Goal: Task Accomplishment & Management: Complete application form

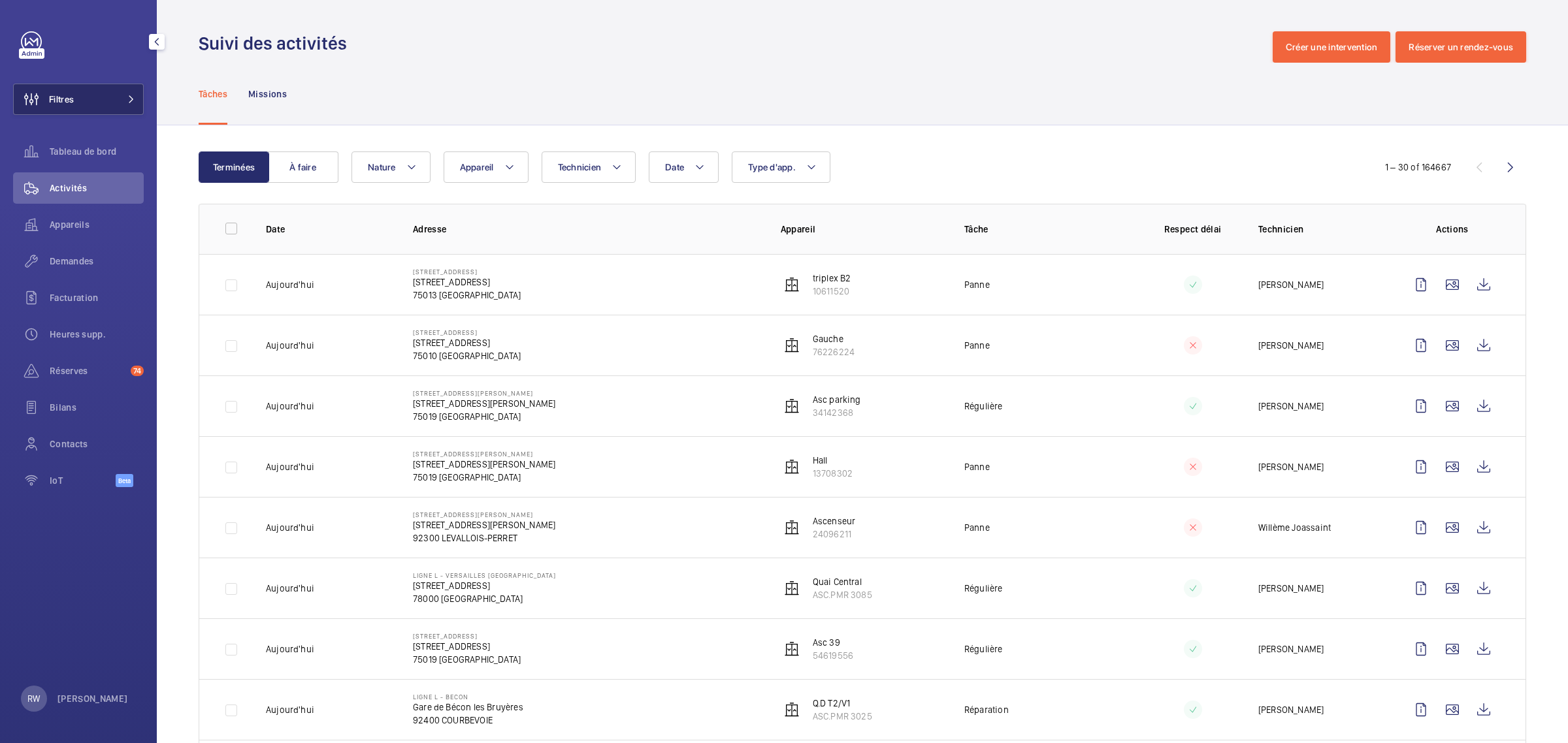
click at [85, 102] on button "Filtres" at bounding box center [78, 99] width 130 height 31
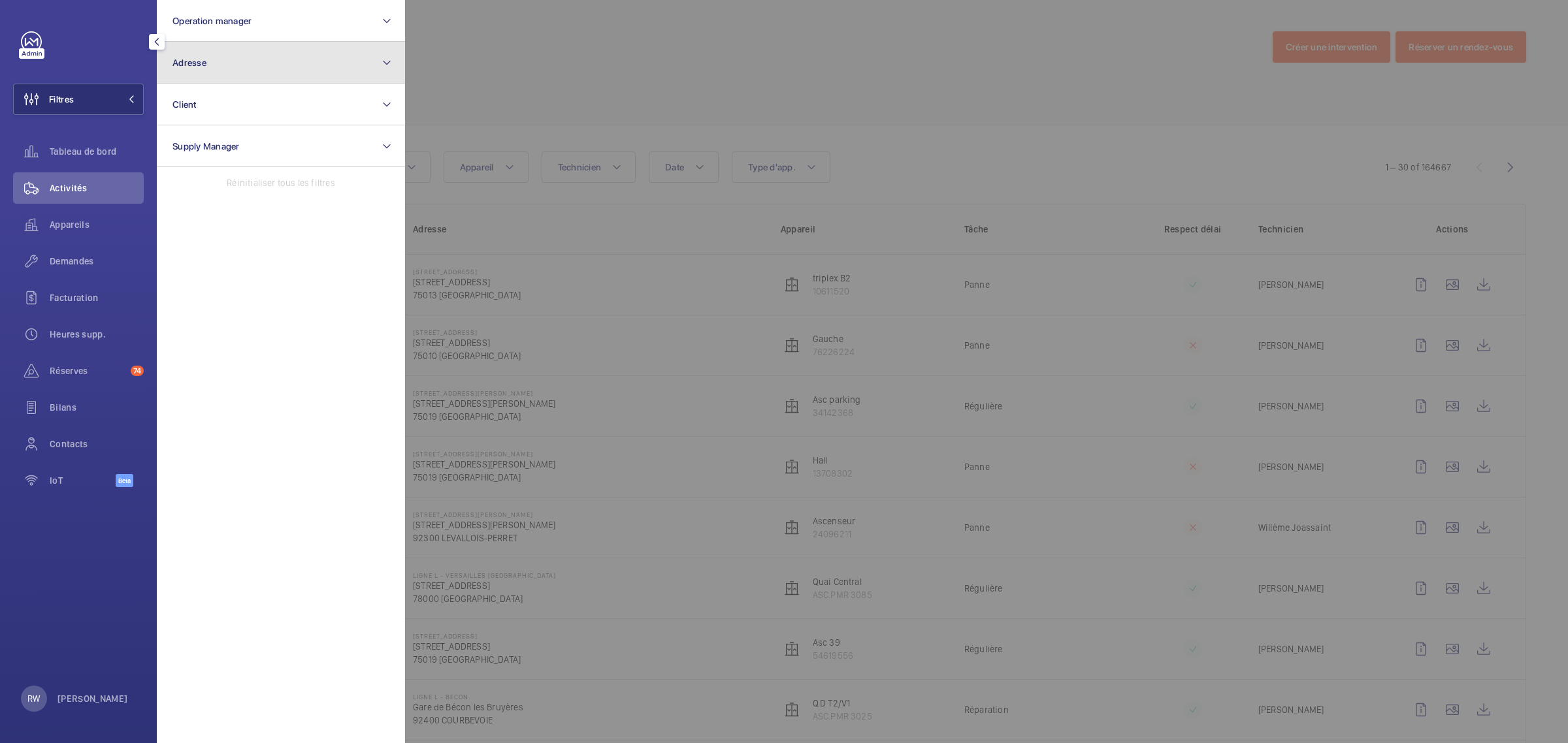
click at [221, 61] on button "Adresse" at bounding box center [281, 62] width 248 height 42
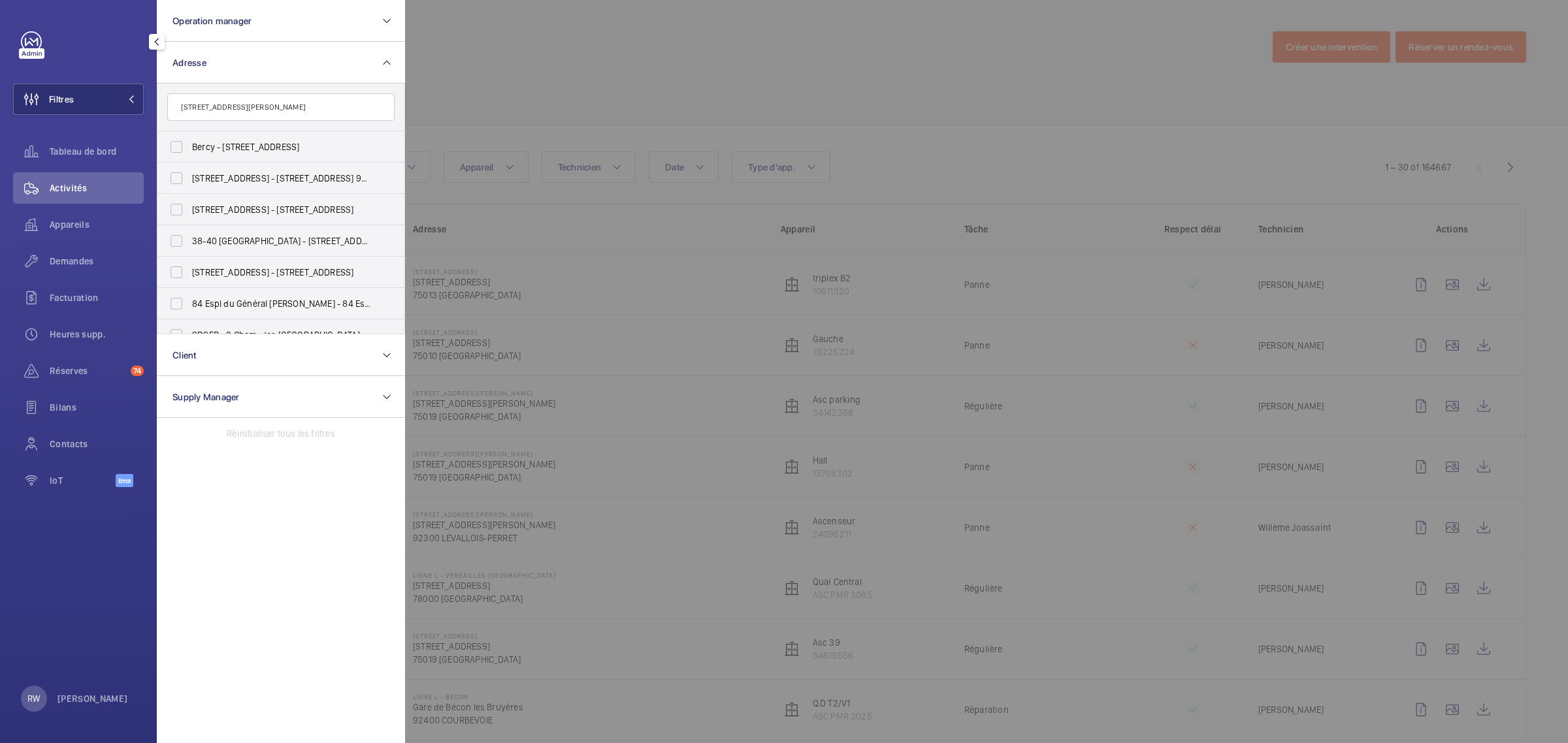
scroll to position [0, 2]
type input "[STREET_ADDRESS][PERSON_NAME]"
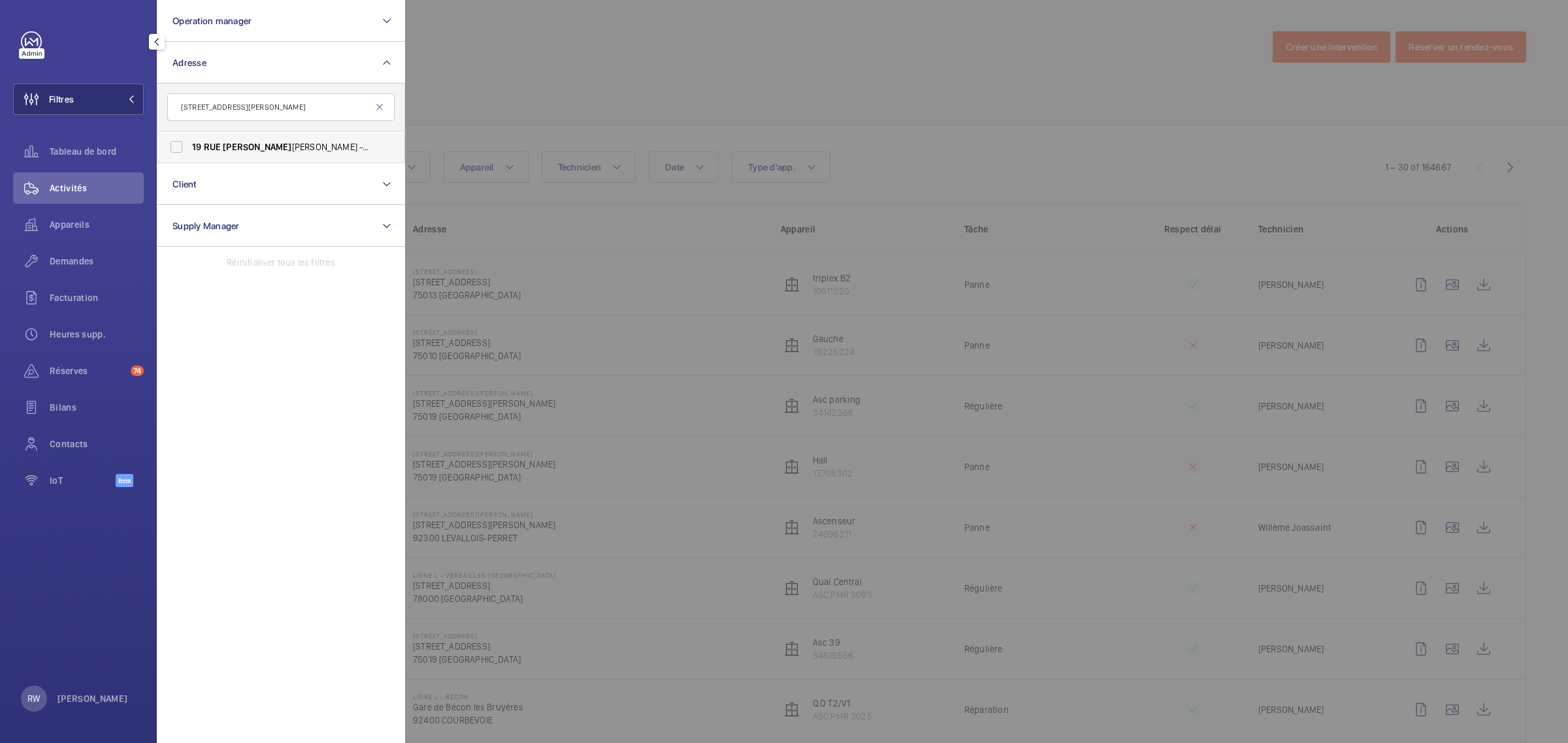
drag, startPoint x: 174, startPoint y: 148, endPoint x: 244, endPoint y: 144, distance: 70.1
click at [175, 148] on label "[STREET_ADDRESS][GEOGRAPHIC_DATA] - [STREET_ADDRESS][GEOGRAPHIC_DATA][PERSON_NA…" at bounding box center [271, 147] width 227 height 31
click at [175, 148] on input "[STREET_ADDRESS][GEOGRAPHIC_DATA] - [STREET_ADDRESS][GEOGRAPHIC_DATA][PERSON_NA…" at bounding box center [176, 147] width 26 height 26
checkbox input "true"
click at [706, 56] on div at bounding box center [1189, 372] width 1568 height 743
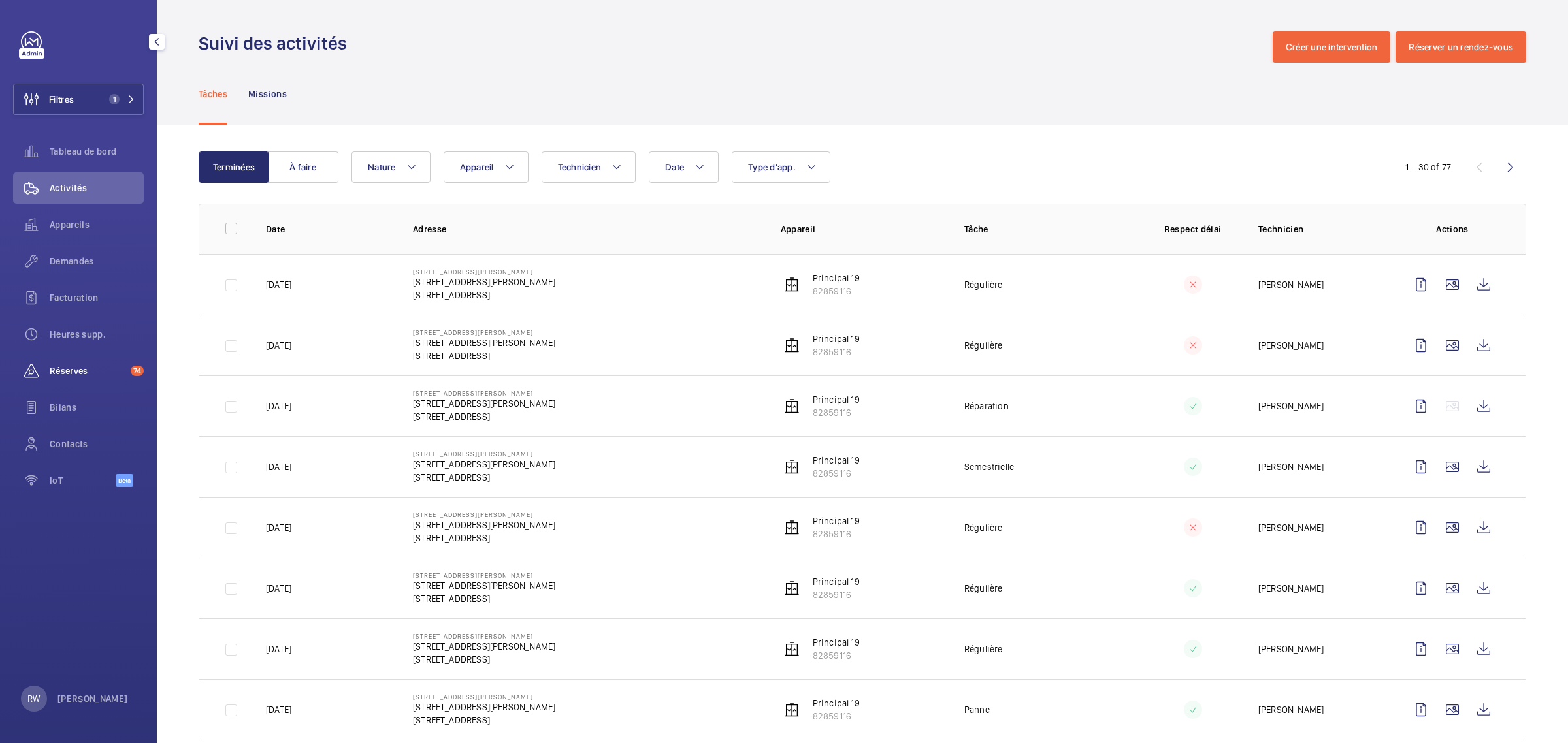
click at [67, 365] on span "Réserves" at bounding box center [87, 371] width 76 height 13
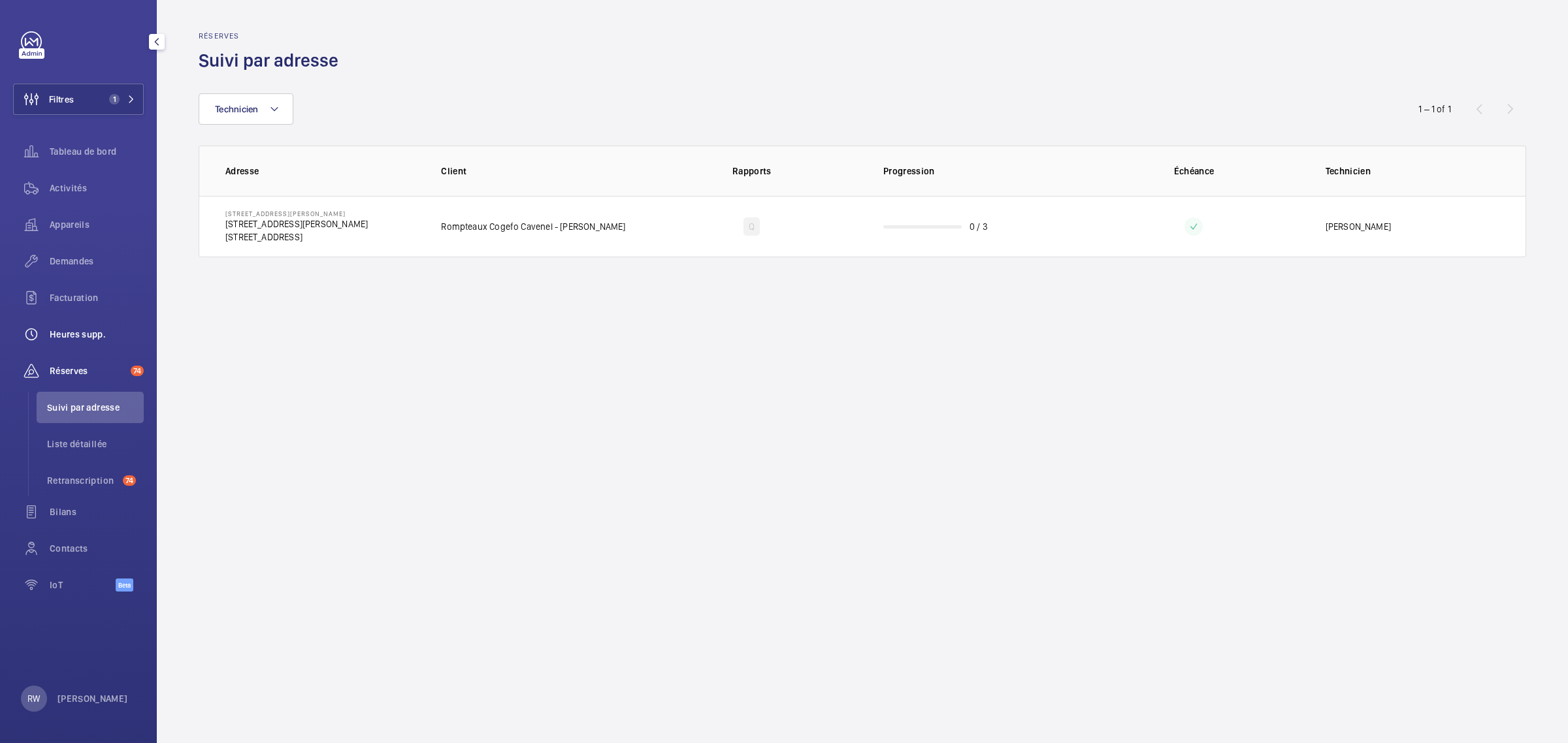
click at [76, 333] on span "Heures supp." at bounding box center [96, 334] width 94 height 13
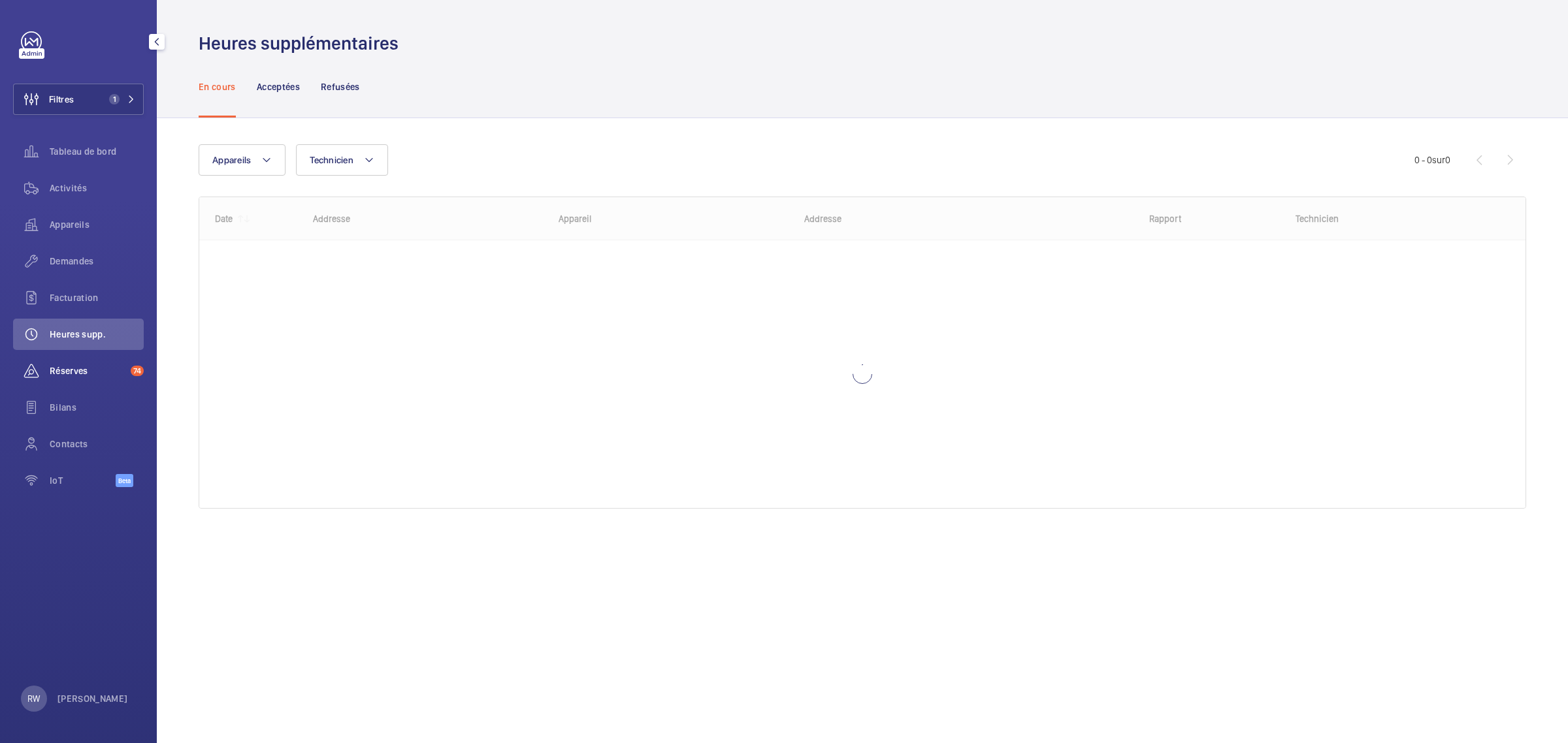
click at [70, 367] on span "Réserves" at bounding box center [87, 371] width 76 height 13
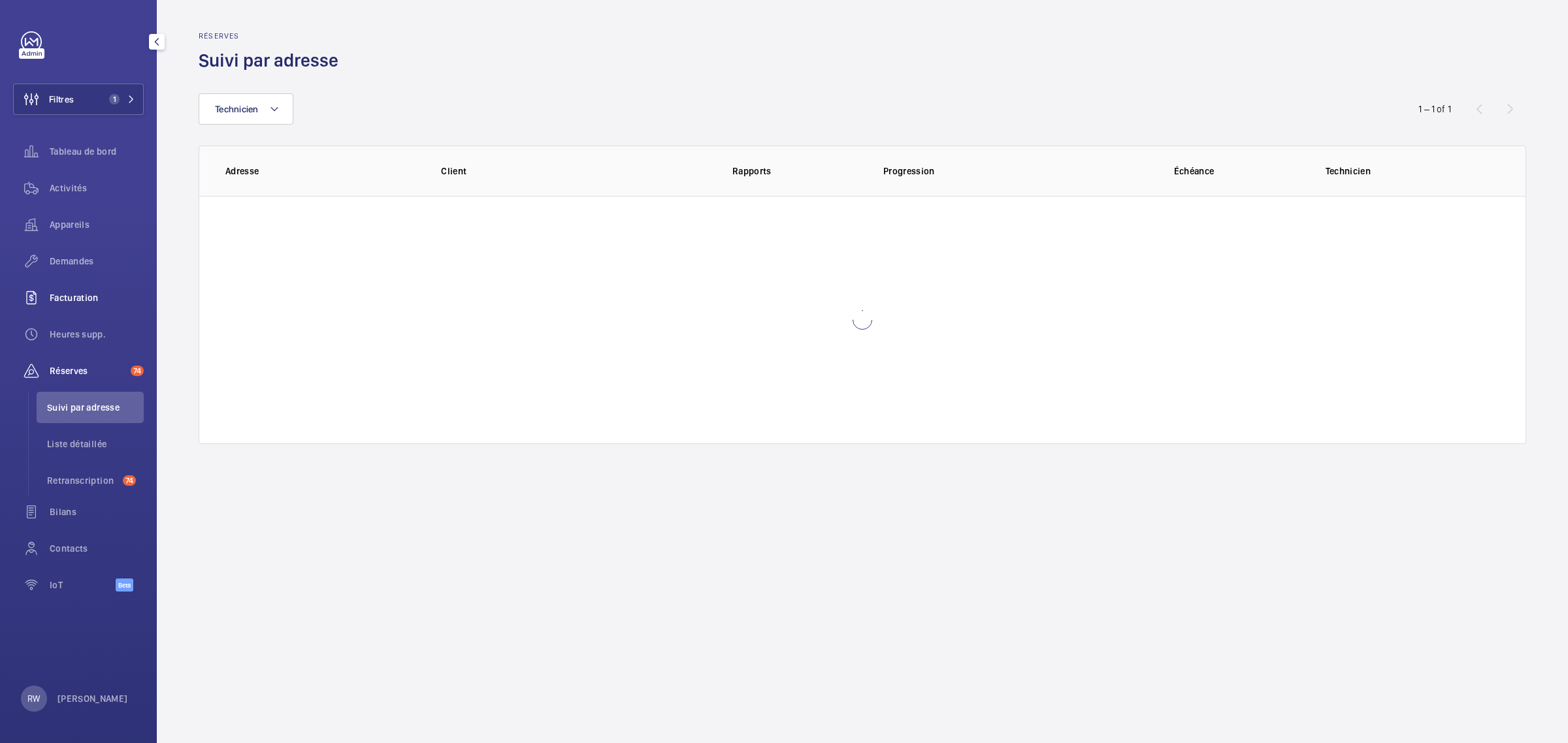
click at [61, 297] on span "Facturation" at bounding box center [96, 298] width 94 height 13
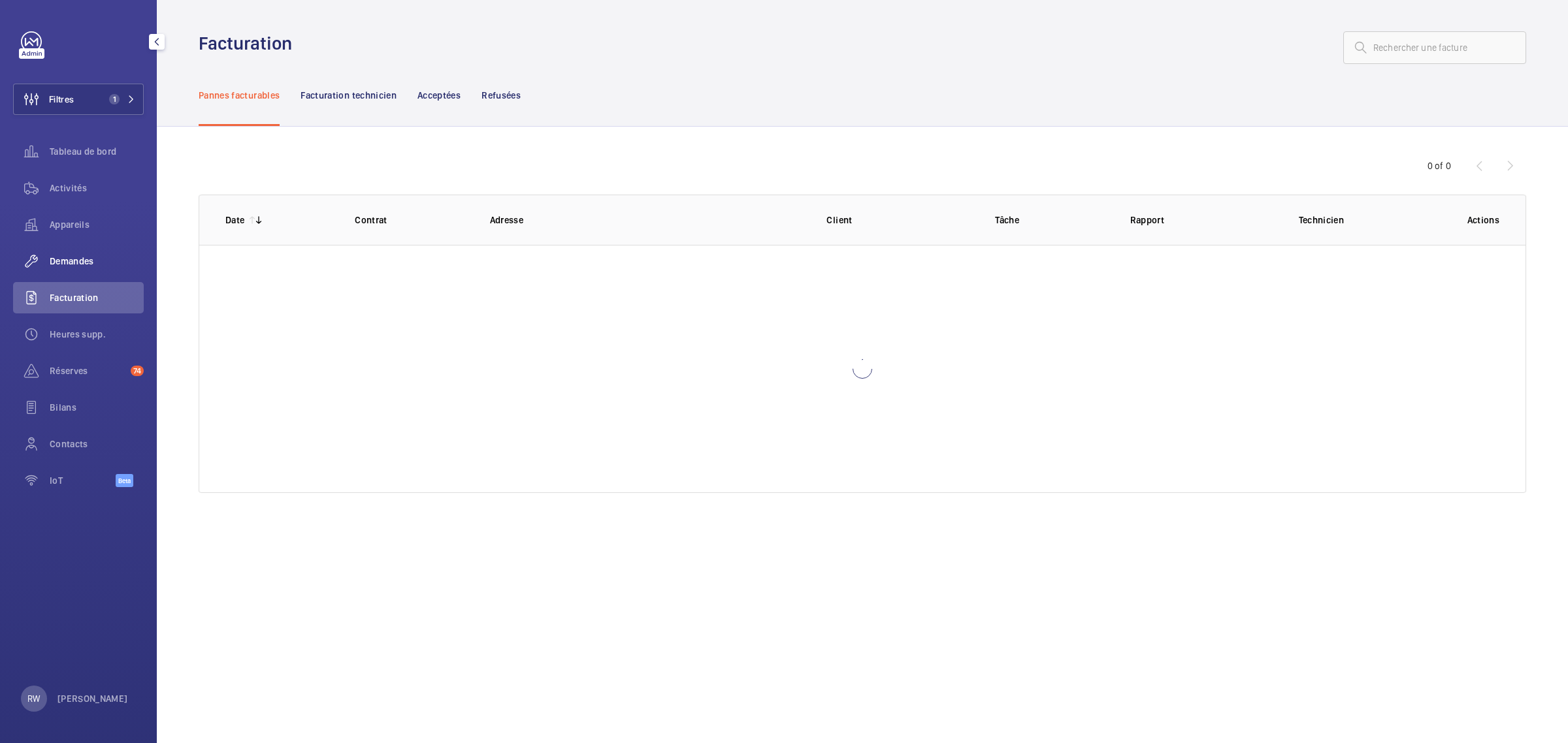
click at [66, 261] on span "Demandes" at bounding box center [96, 260] width 94 height 13
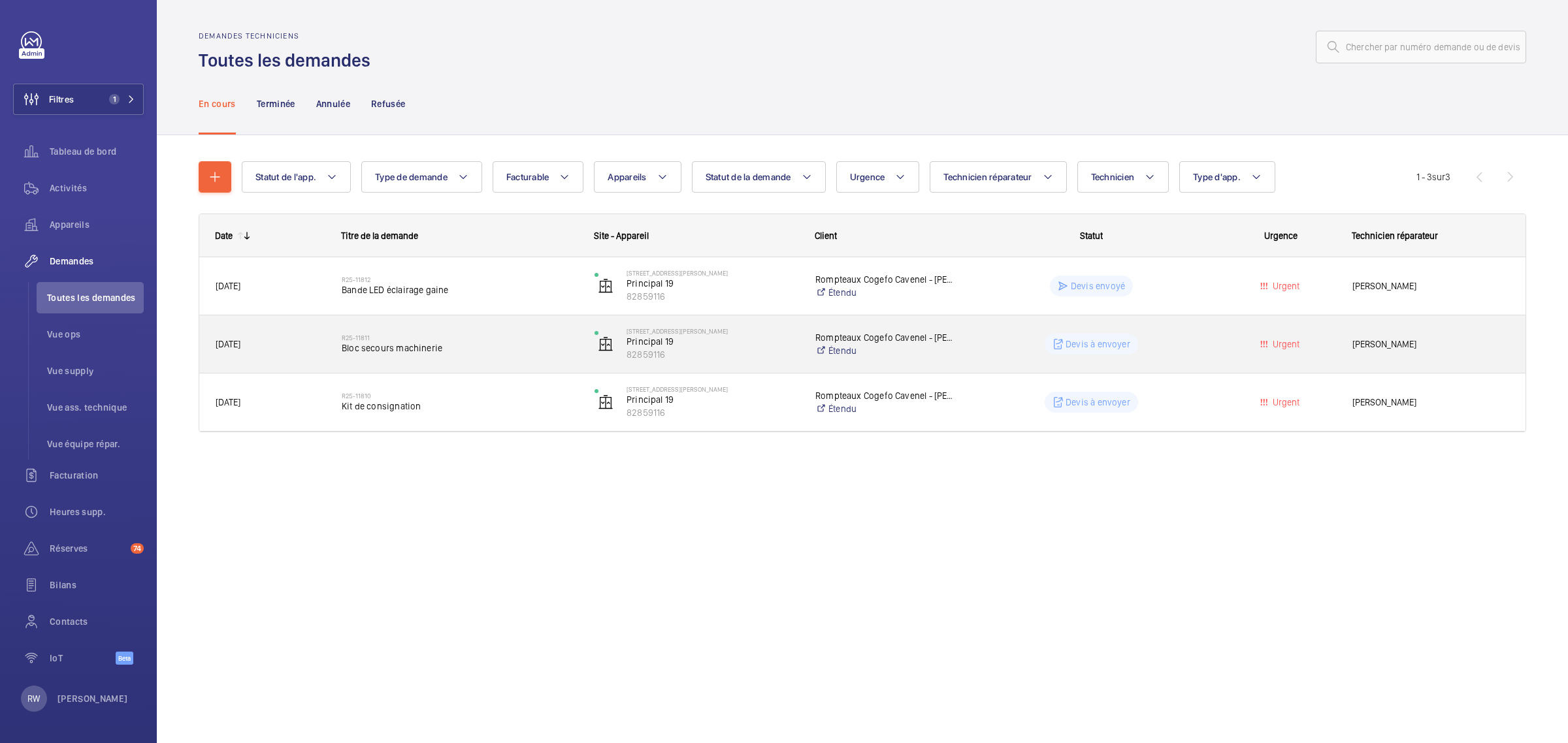
click at [1164, 346] on wm-front-pills-cell "Devis à envoyer" at bounding box center [1091, 344] width 236 height 21
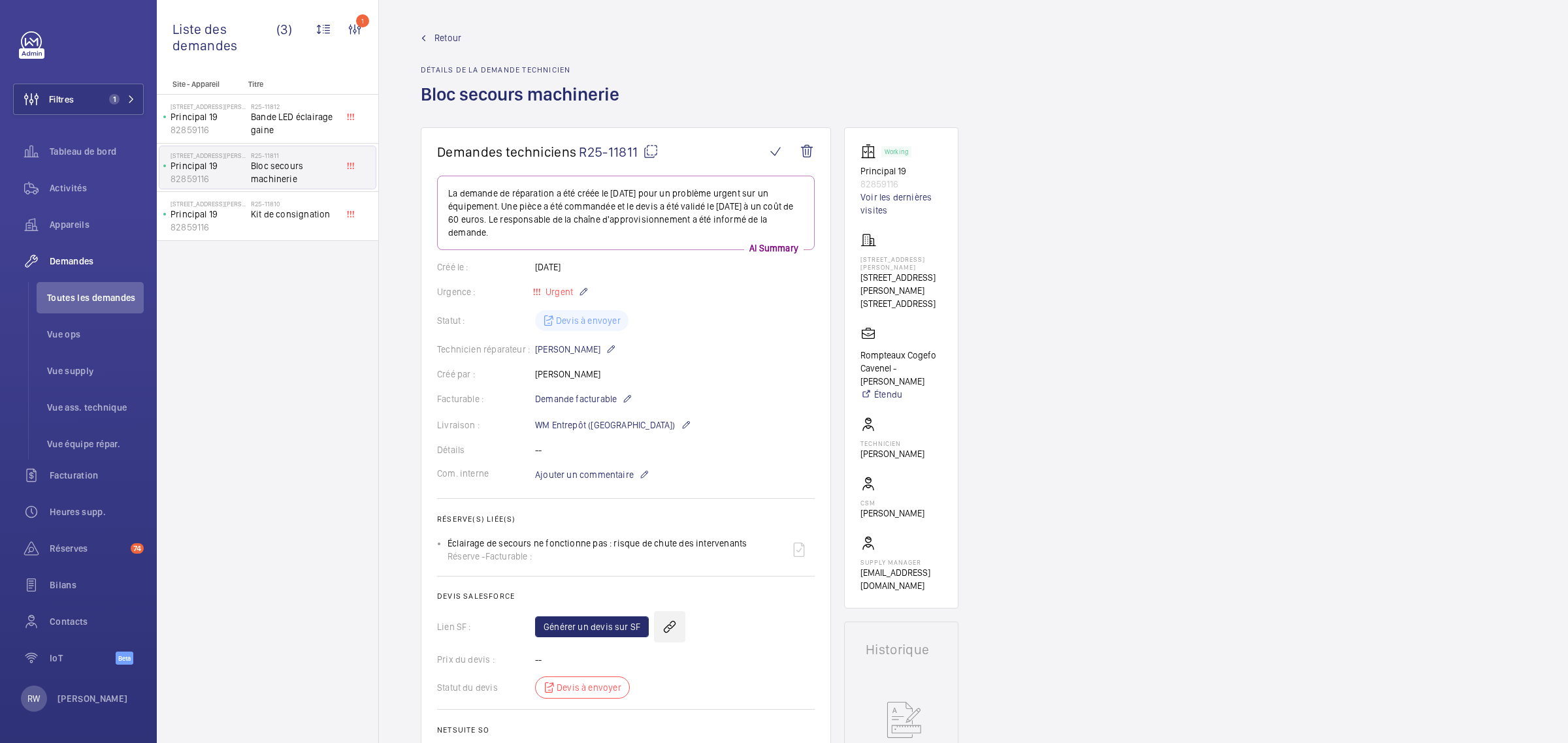
click at [673, 634] on wm-front-icon-button at bounding box center [669, 627] width 31 height 31
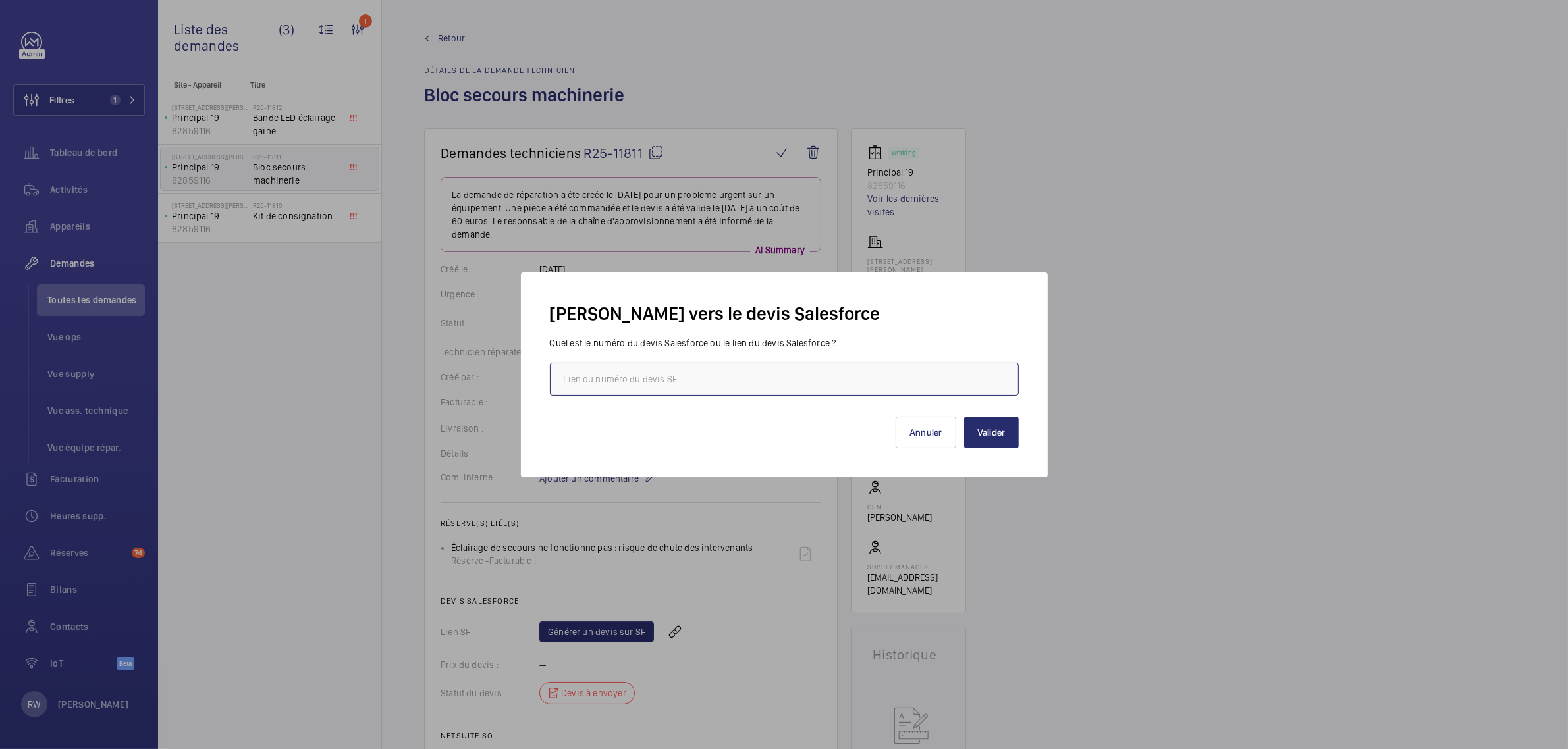
click at [705, 383] on input "text" at bounding box center [784, 380] width 469 height 33
paste input "[URL][DOMAIN_NAME]"
type input "[URL][DOMAIN_NAME]"
click at [993, 428] on button "Valider" at bounding box center [991, 432] width 54 height 32
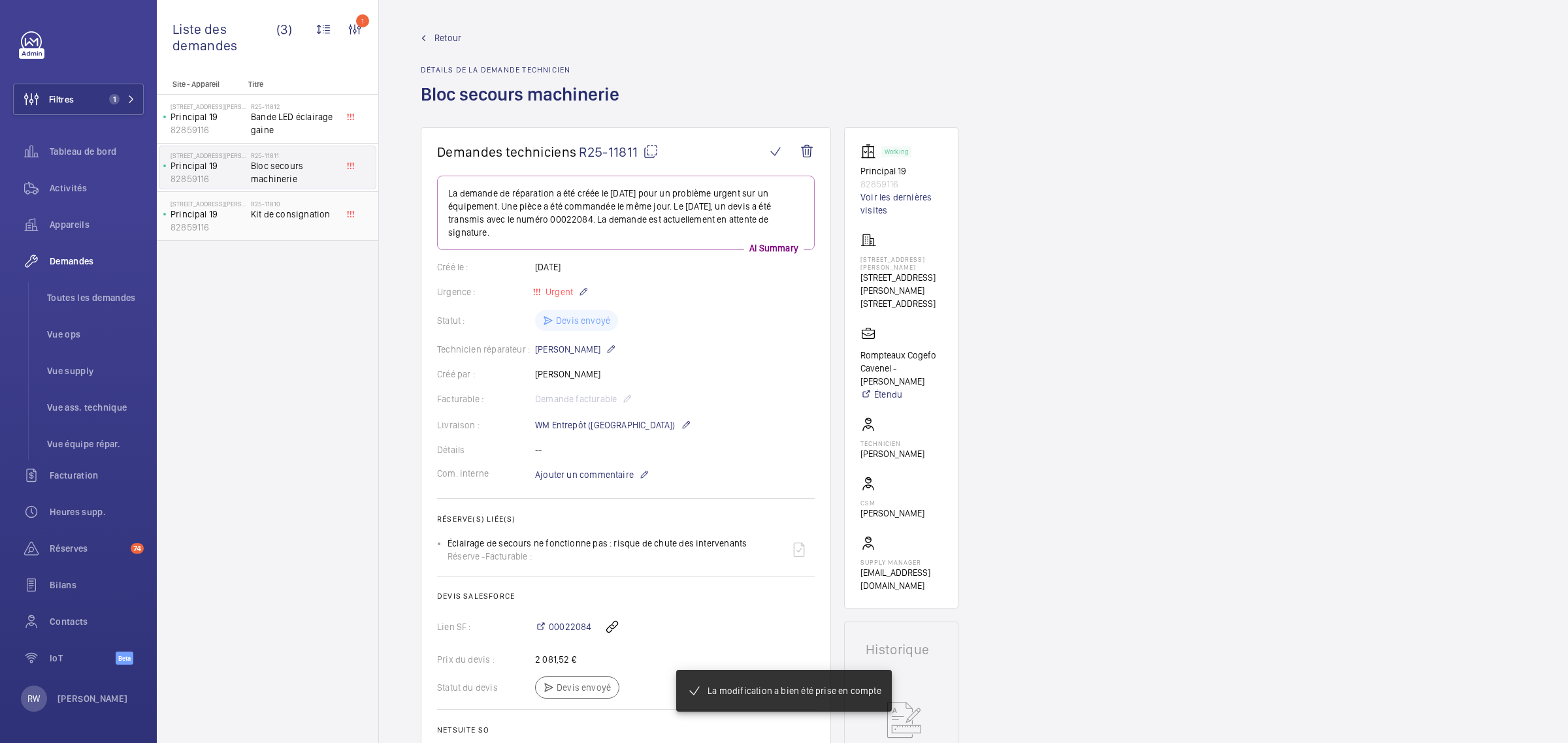
click at [297, 220] on span "Kit de consignation" at bounding box center [293, 214] width 86 height 13
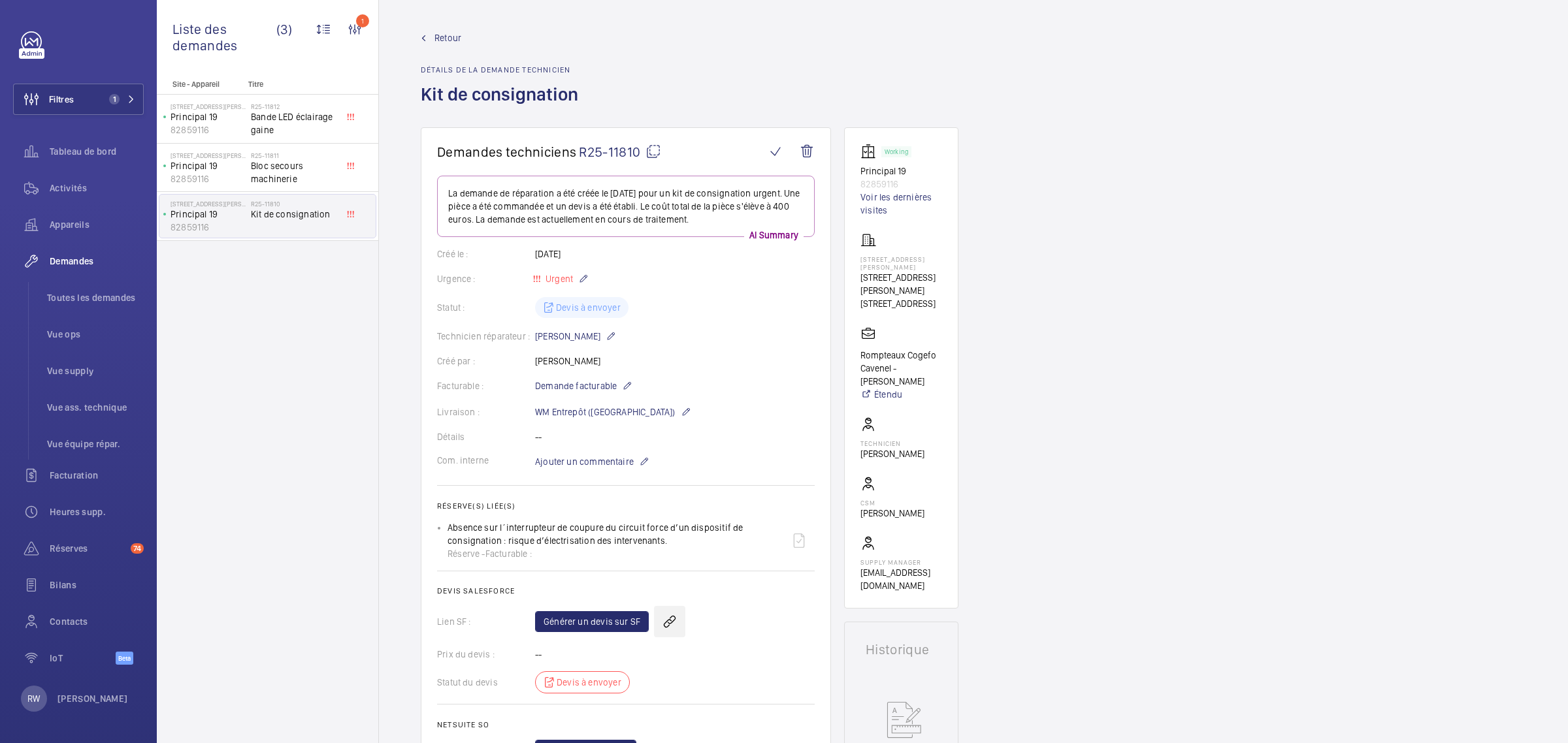
click at [665, 623] on wm-front-icon-button at bounding box center [669, 621] width 31 height 31
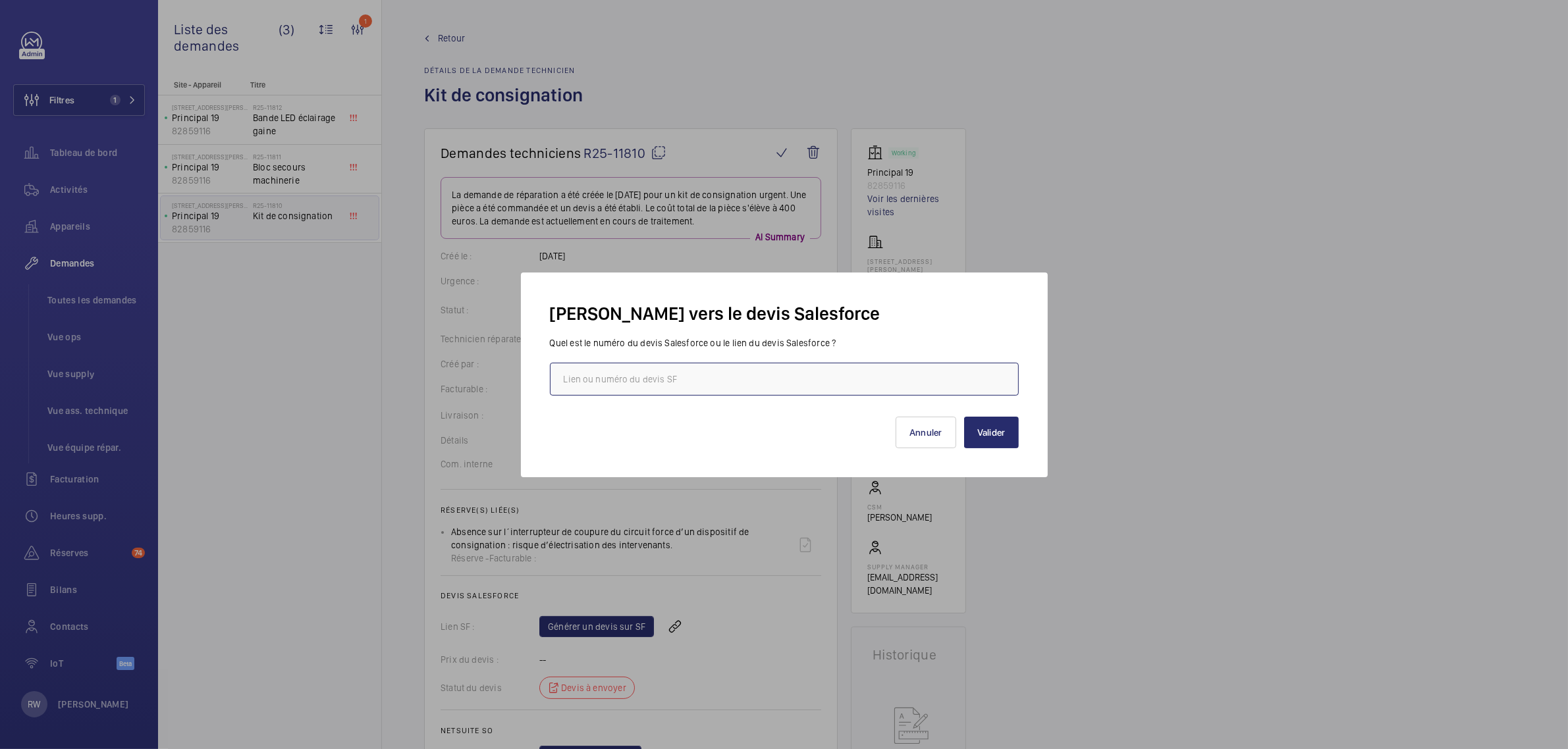
click at [825, 376] on input "text" at bounding box center [784, 380] width 469 height 33
paste input "[URL][DOMAIN_NAME]"
type input "[URL][DOMAIN_NAME]"
click at [988, 432] on button "Valider" at bounding box center [991, 432] width 54 height 32
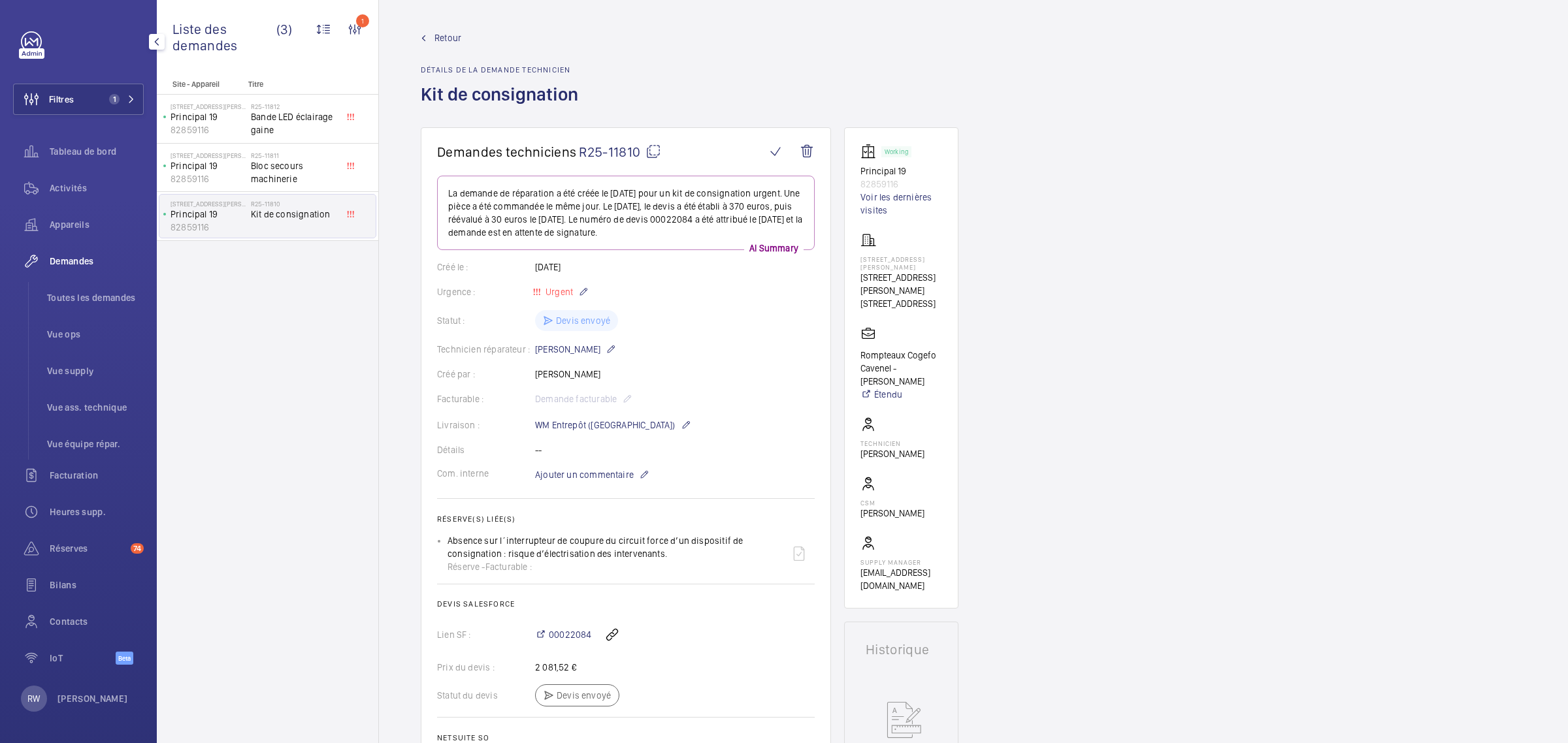
click at [70, 258] on span "Demandes" at bounding box center [96, 260] width 94 height 13
click at [73, 298] on span "Toutes les demandes" at bounding box center [95, 298] width 96 height 13
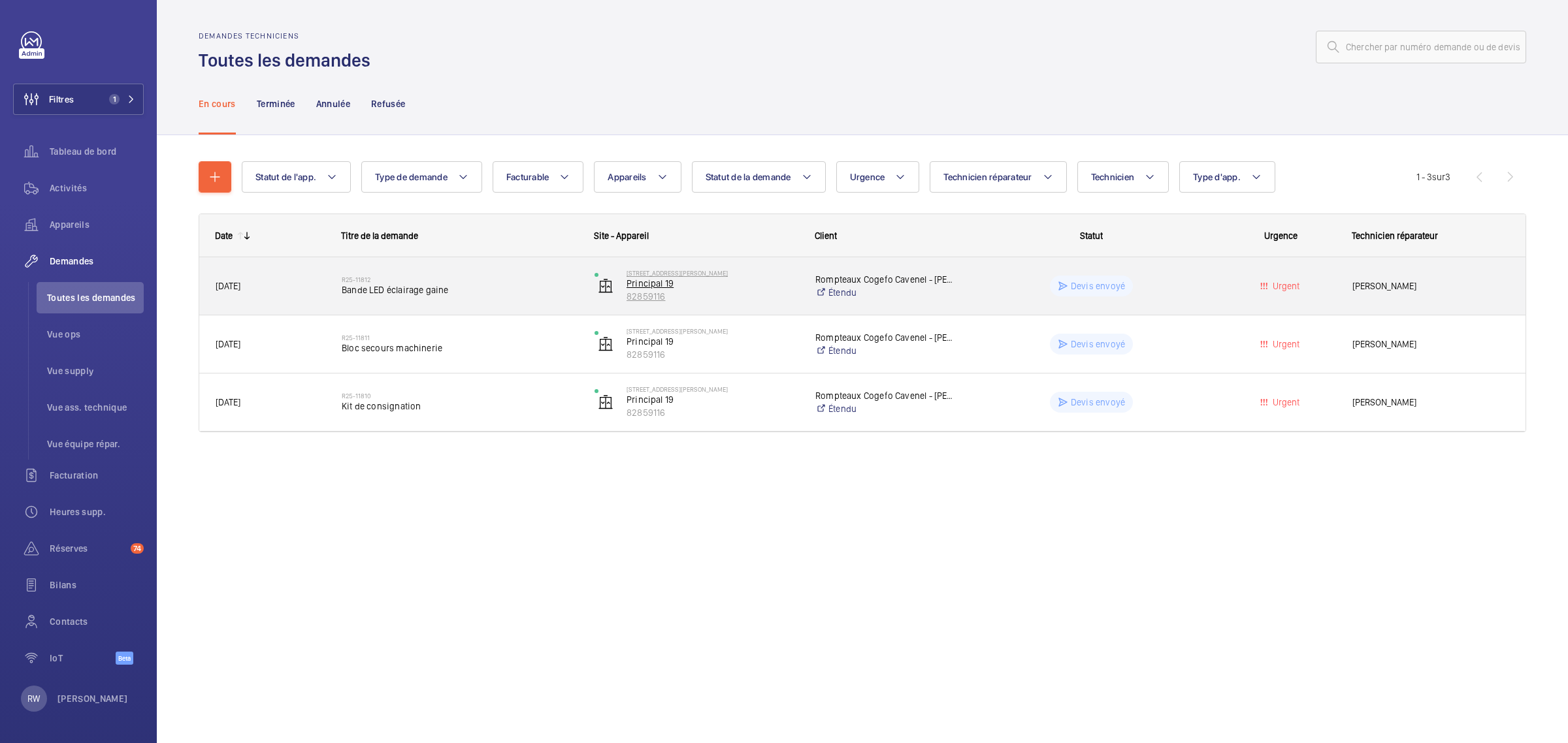
drag, startPoint x: 681, startPoint y: 296, endPoint x: 636, endPoint y: 295, distance: 45.0
click at [636, 295] on p "82859116" at bounding box center [712, 296] width 172 height 13
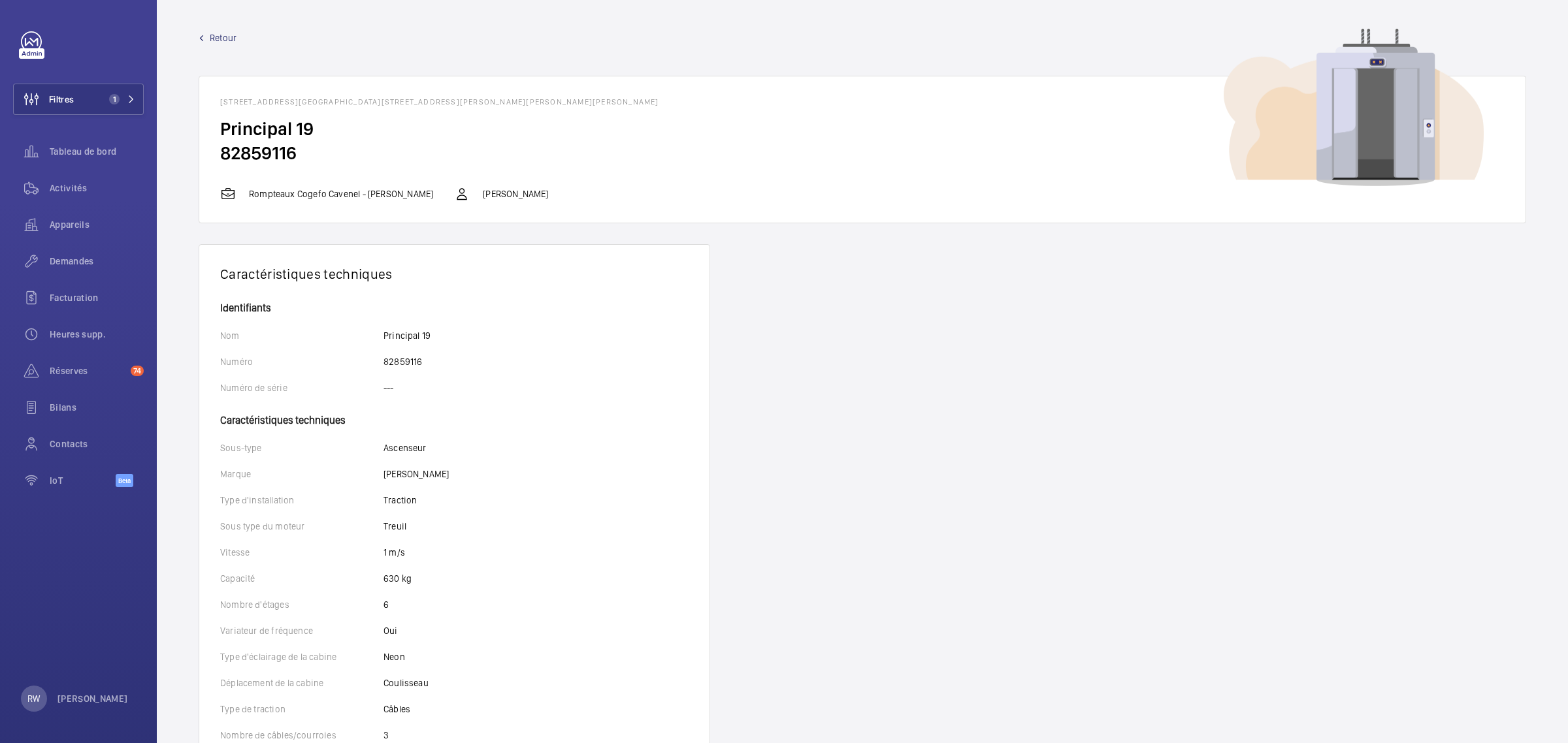
click at [275, 155] on h2 "82859116" at bounding box center [862, 153] width 1284 height 24
copy h2 "82859116"
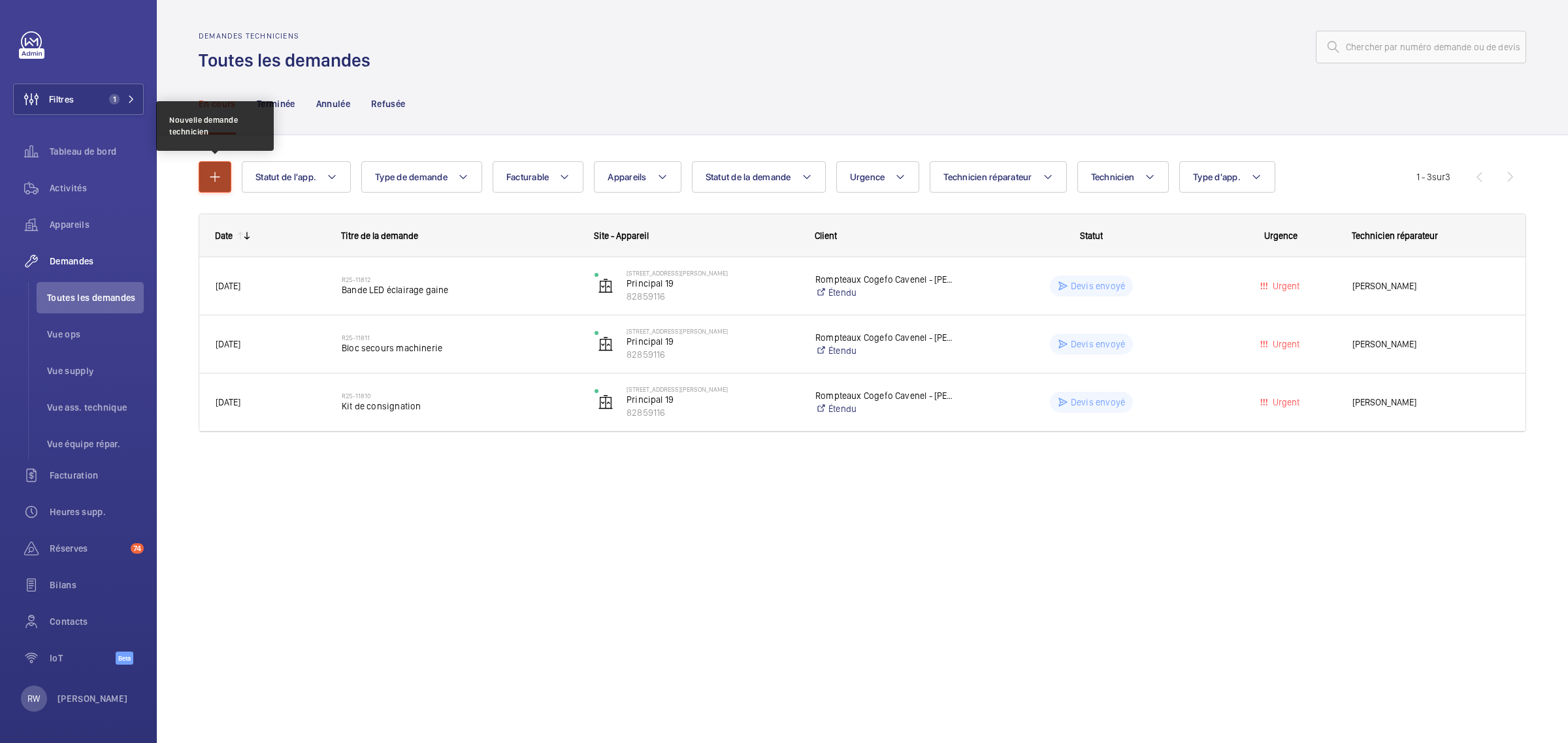
click at [214, 170] on mat-icon "button" at bounding box center [214, 177] width 16 height 16
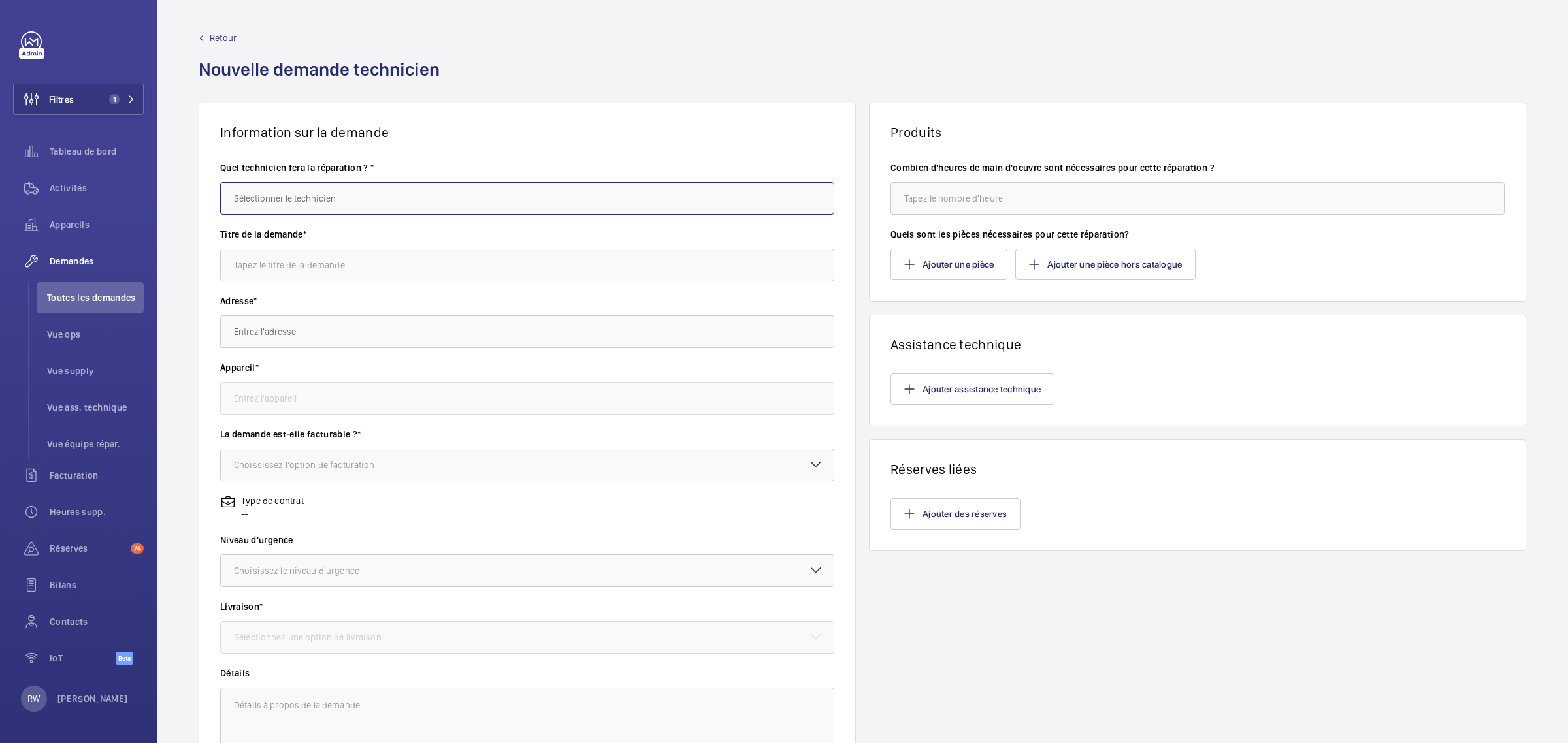
click at [301, 204] on input "text" at bounding box center [527, 199] width 614 height 33
click at [292, 239] on span "[PERSON_NAME]" at bounding box center [266, 237] width 65 height 13
type input "[PERSON_NAME]"
click at [276, 265] on input "text" at bounding box center [527, 266] width 614 height 33
type input "Eclairage machinerie"
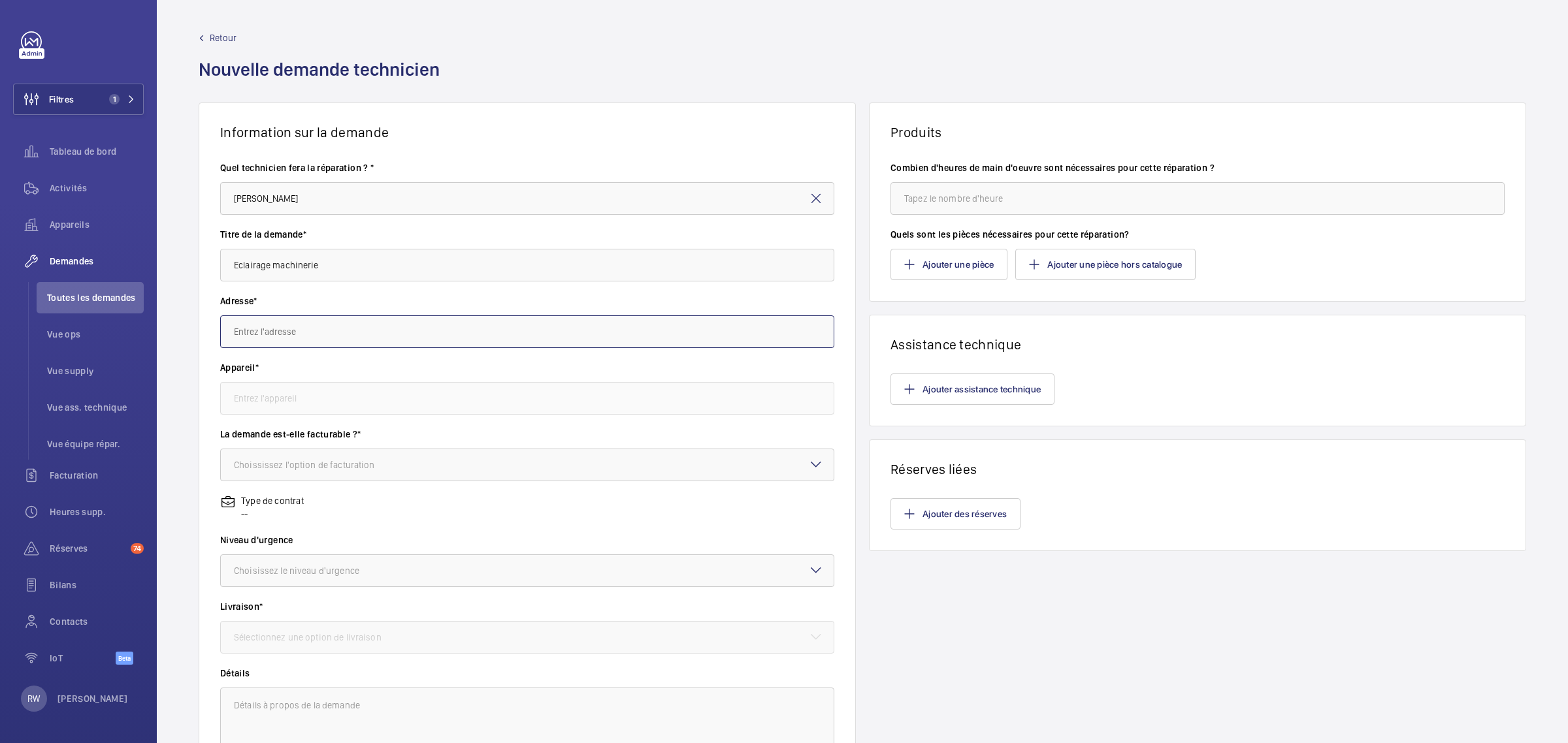
click at [352, 335] on input "text" at bounding box center [527, 332] width 614 height 33
click at [348, 343] on input "text" at bounding box center [527, 332] width 614 height 33
click at [352, 330] on input "text" at bounding box center [527, 332] width 614 height 33
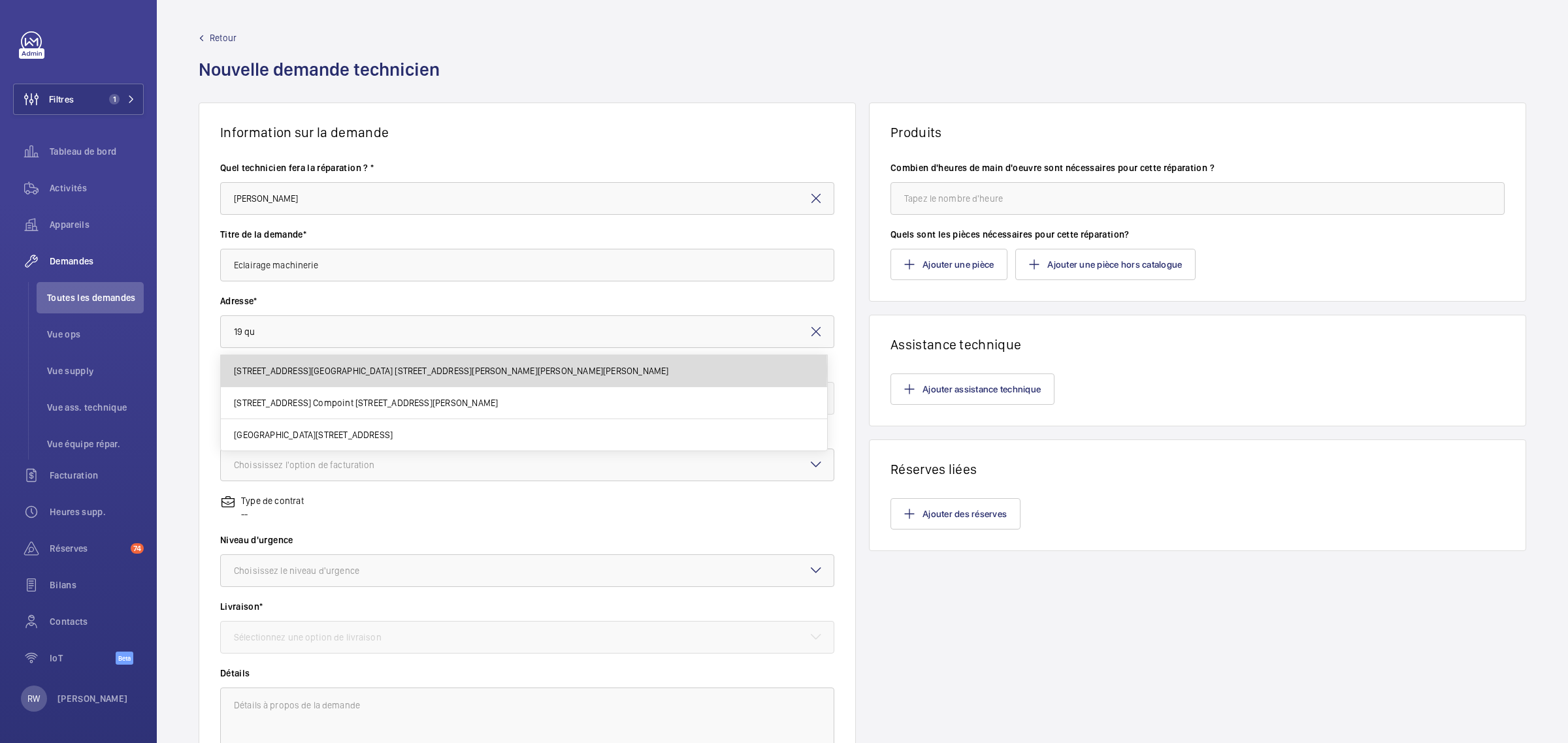
click at [366, 371] on span "[STREET_ADDRESS][GEOGRAPHIC_DATA] [STREET_ADDRESS][PERSON_NAME][PERSON_NAME][PE…" at bounding box center [451, 371] width 434 height 13
type input "[STREET_ADDRESS][GEOGRAPHIC_DATA] [STREET_ADDRESS][PERSON_NAME][PERSON_NAME][PE…"
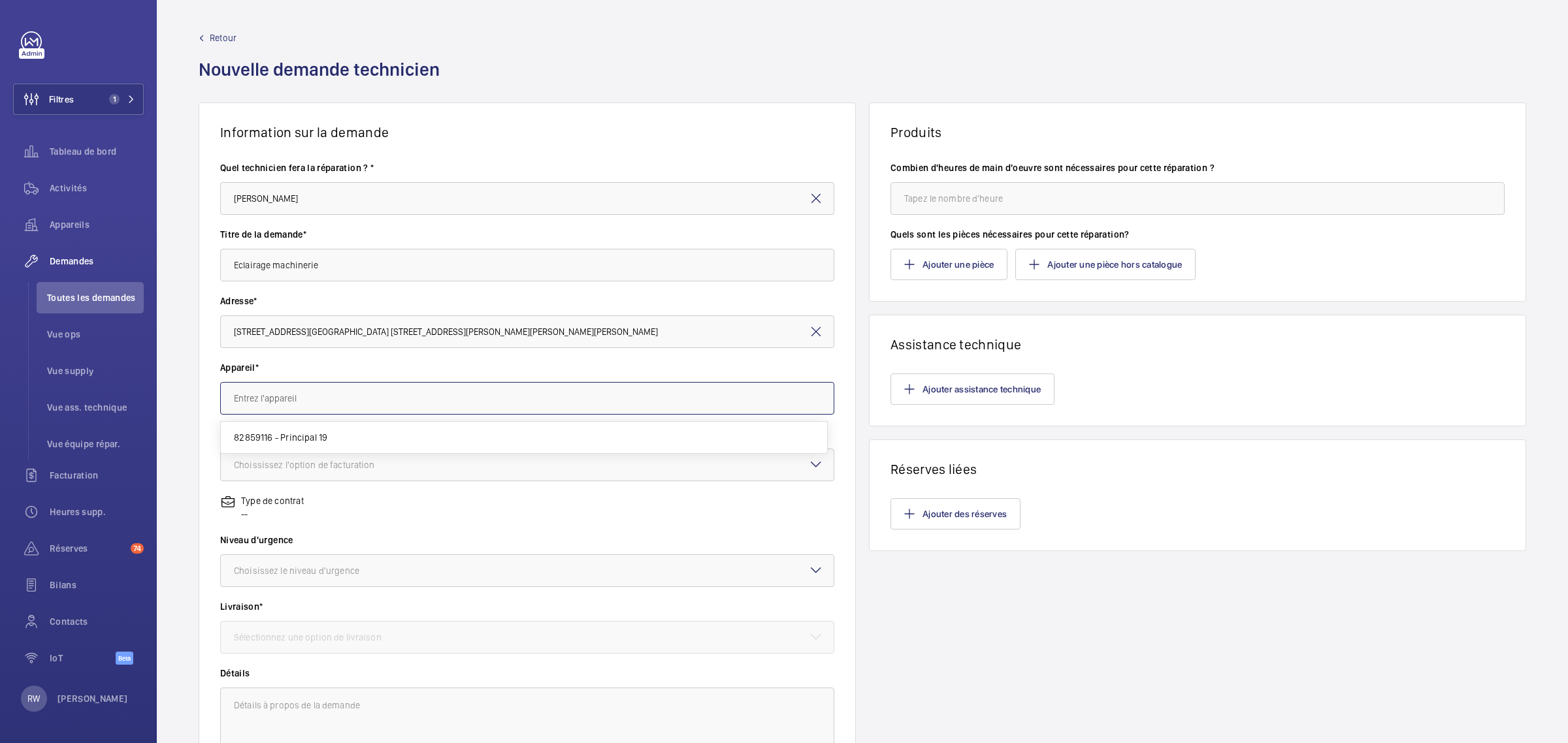
click at [320, 404] on input "text" at bounding box center [527, 398] width 614 height 33
click at [305, 439] on span "82859116 - Principal 19" at bounding box center [280, 437] width 94 height 13
type input "82859116 - Principal 19"
click at [287, 467] on div "Choississez l'option de facturation" at bounding box center [320, 464] width 174 height 13
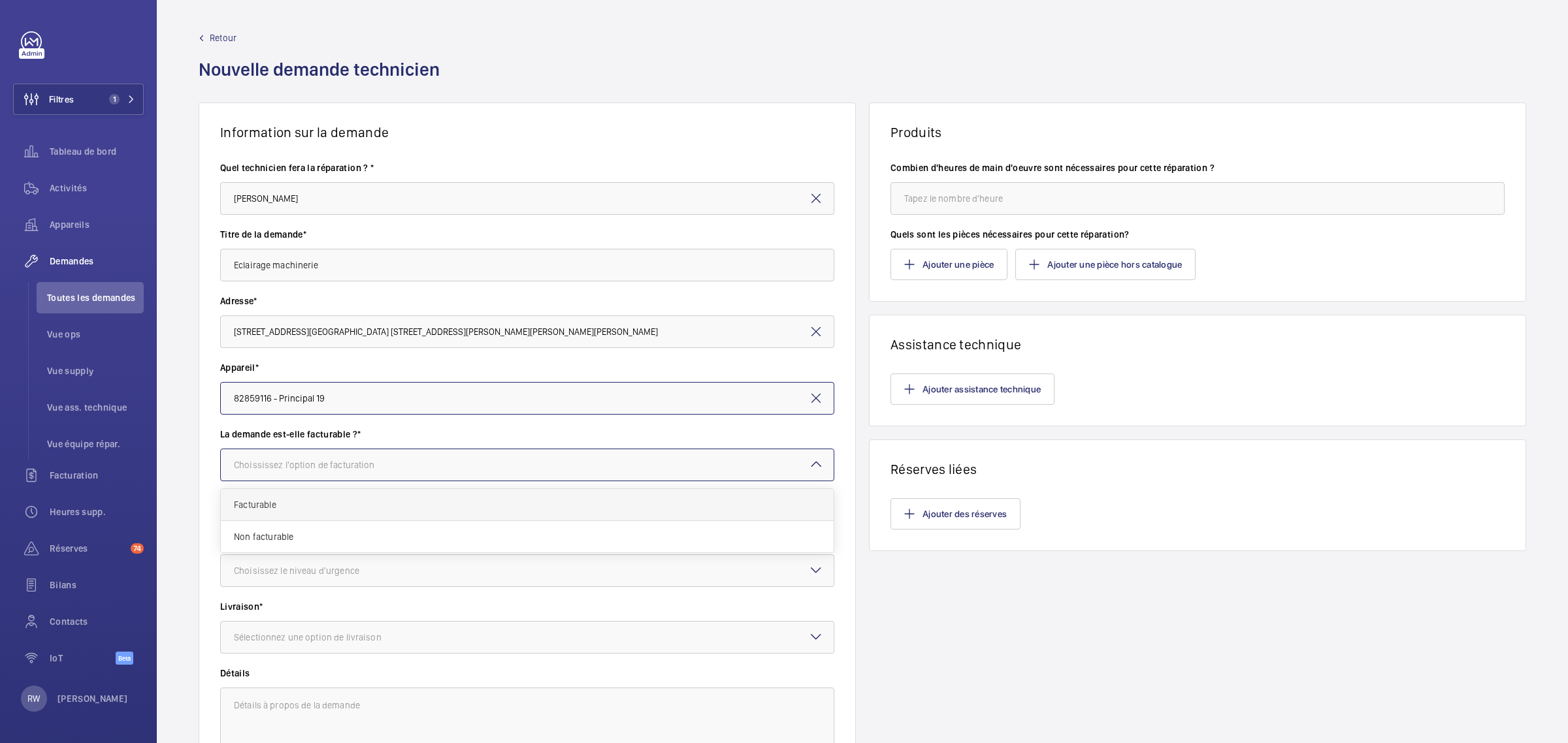
click at [280, 508] on span "Facturable" at bounding box center [527, 504] width 587 height 13
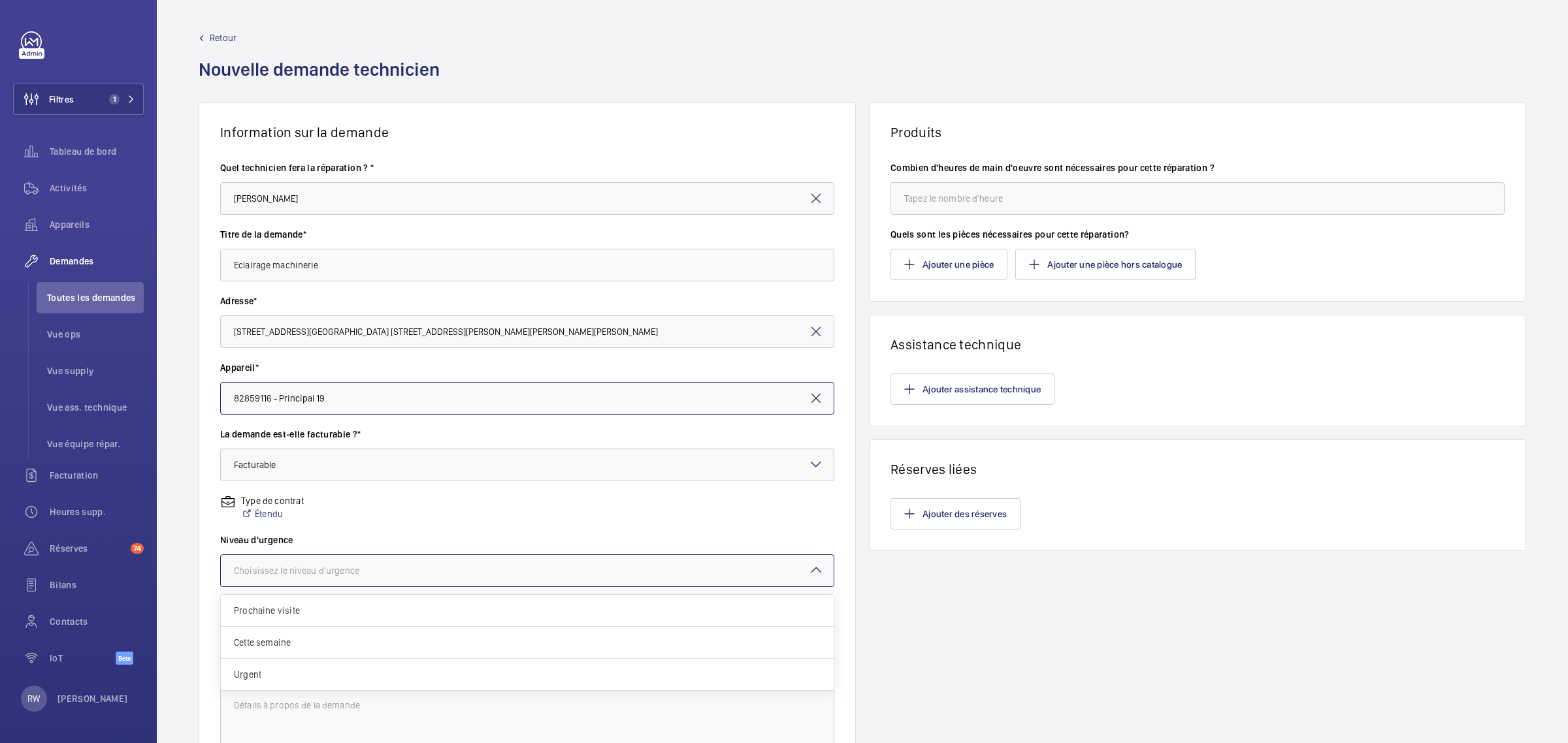
click at [273, 572] on div "Choisissez le niveau d'urgence" at bounding box center [313, 570] width 158 height 13
click at [280, 613] on span "Prochaine visite" at bounding box center [527, 610] width 587 height 13
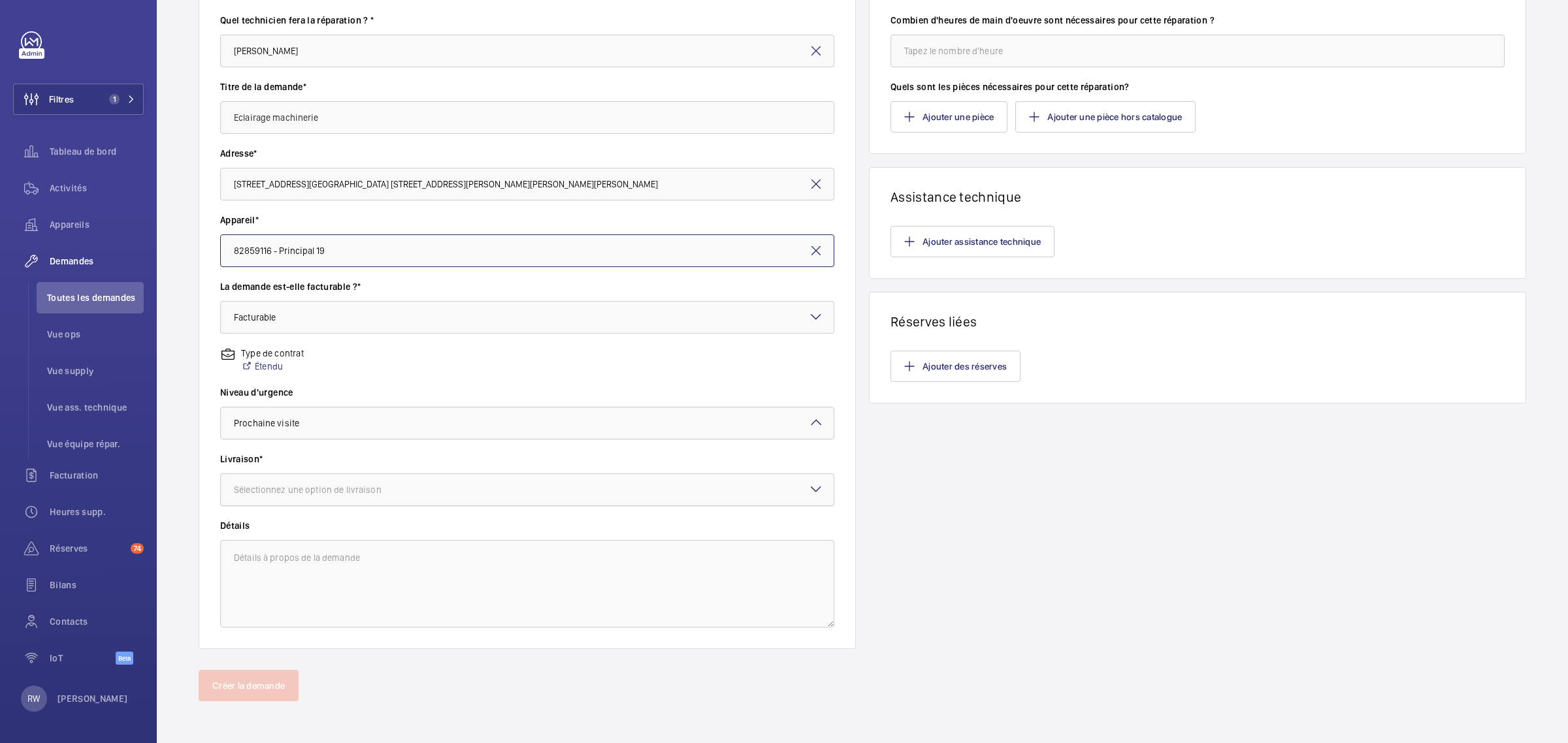
click at [296, 491] on div "Sélectionnez une option de livraison" at bounding box center [324, 490] width 181 height 13
click at [287, 595] on span "WM Entrepôt ([GEOGRAPHIC_DATA])" at bounding box center [527, 593] width 587 height 13
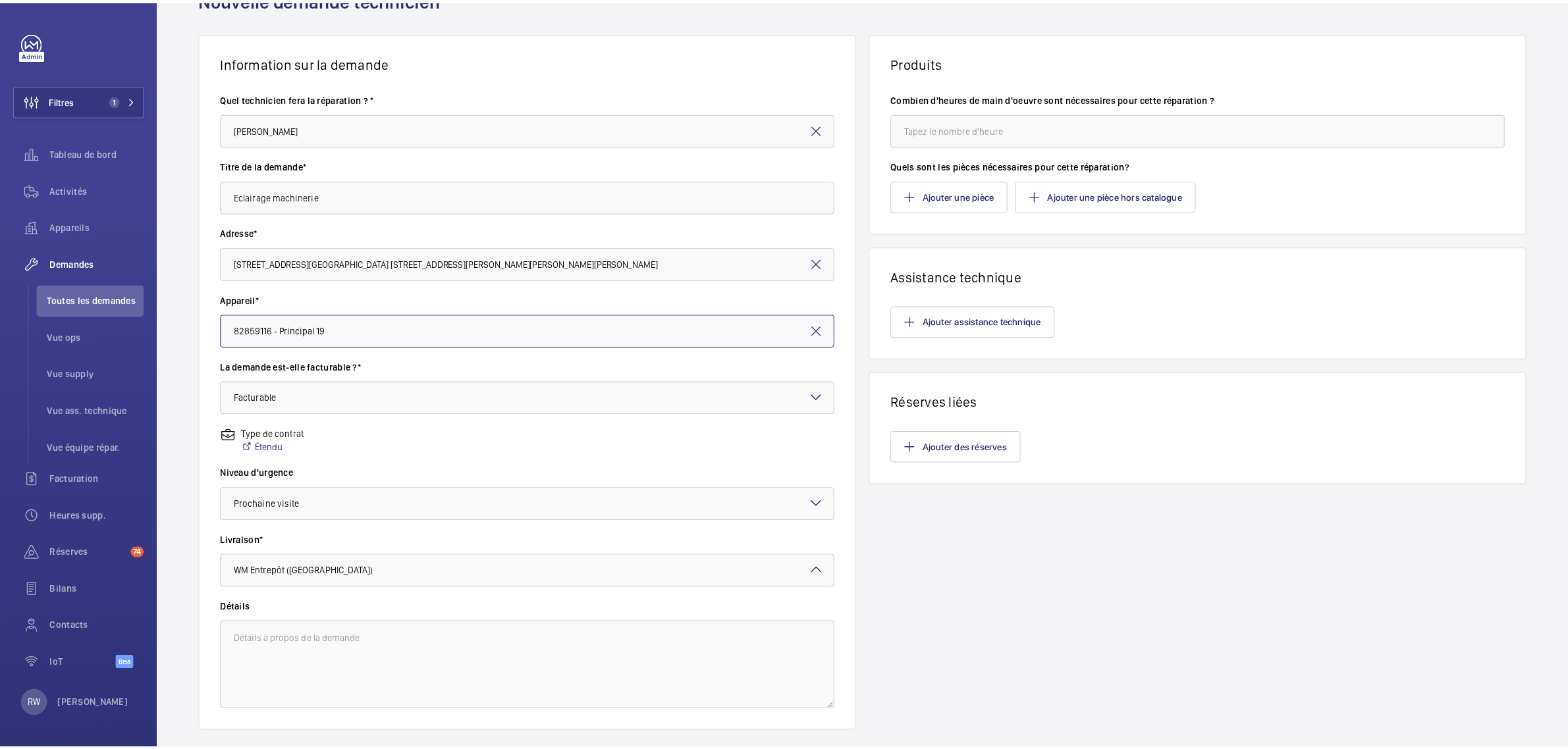
scroll to position [0, 0]
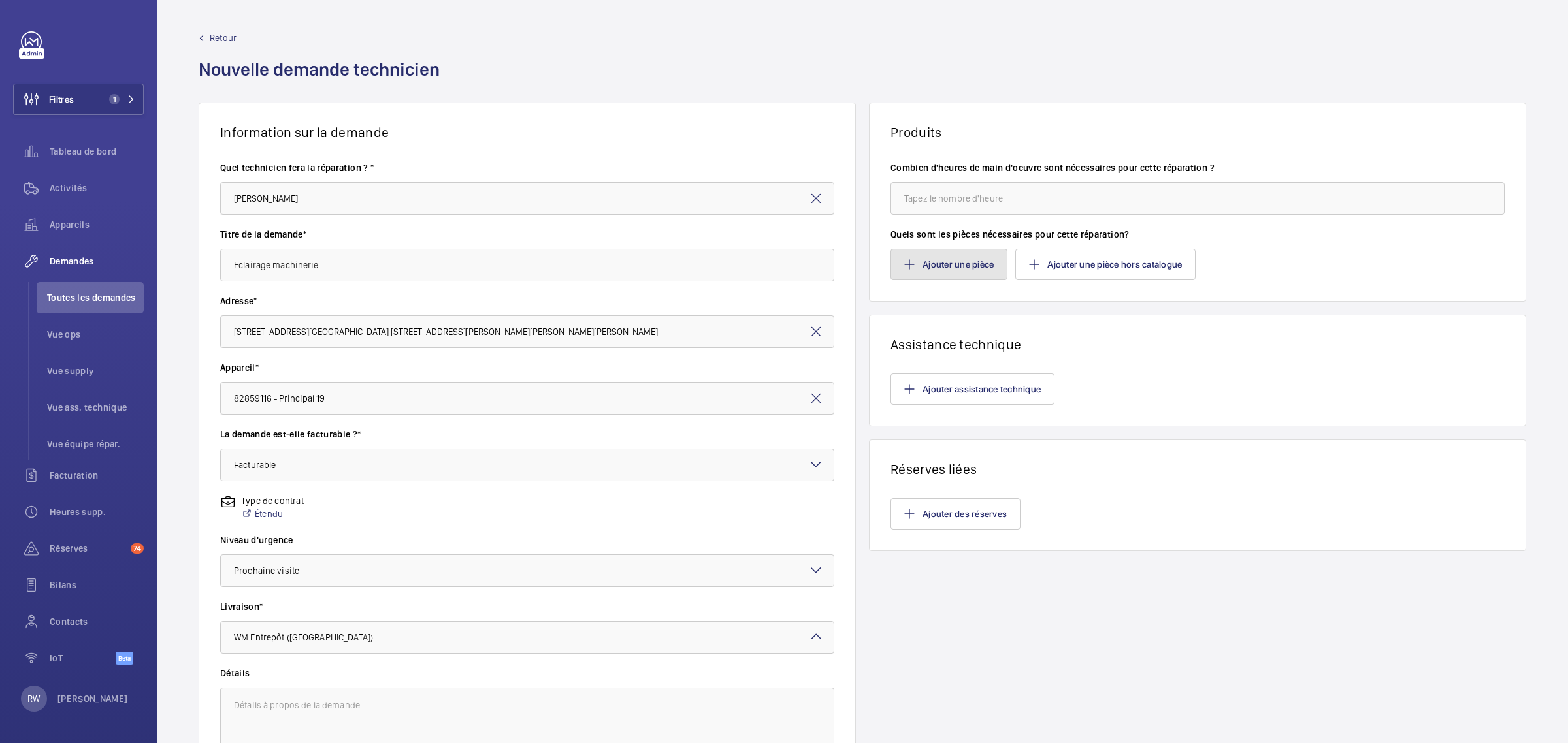
click at [958, 266] on button "Ajouter une pièce" at bounding box center [948, 265] width 117 height 31
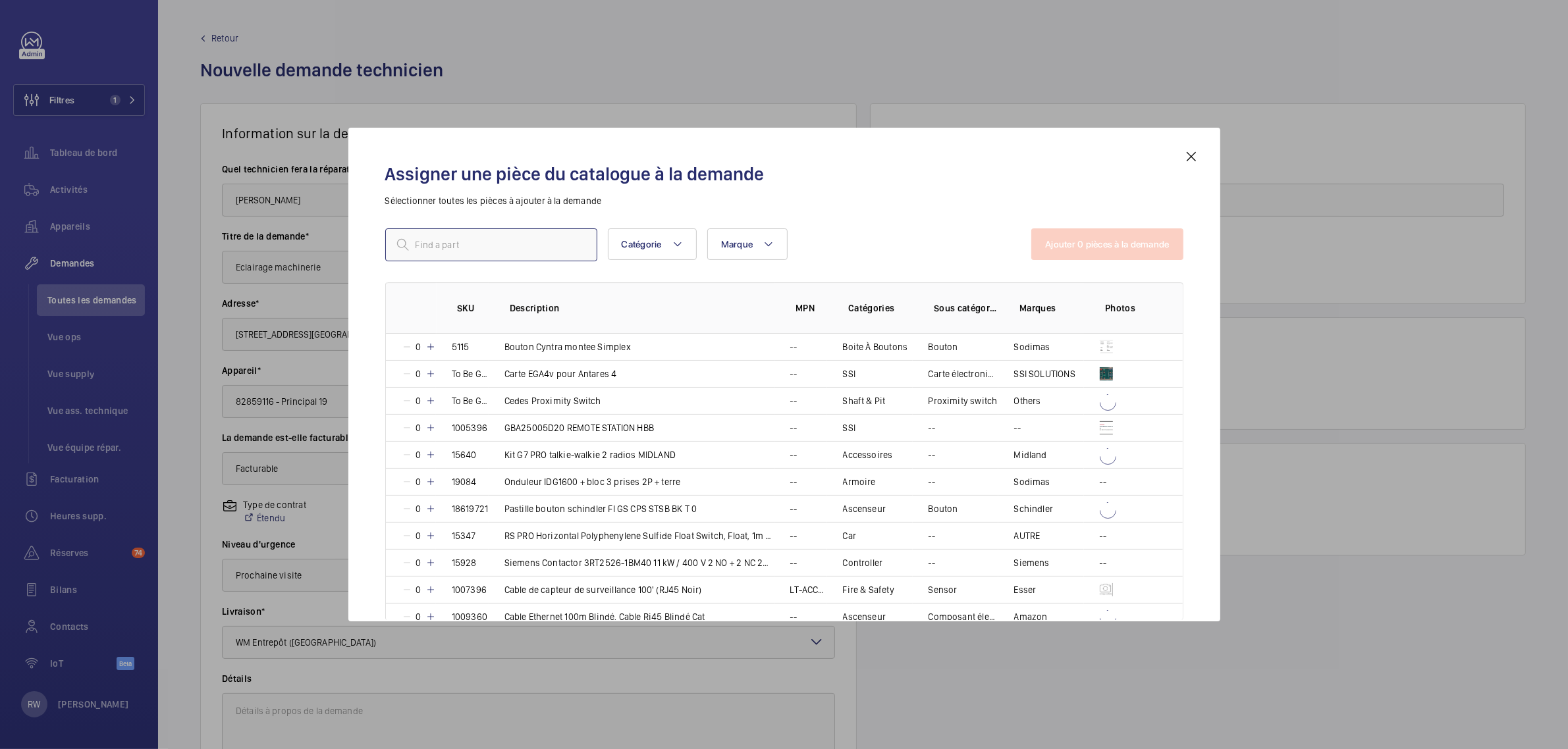
click at [472, 248] on input "text" at bounding box center [491, 245] width 212 height 33
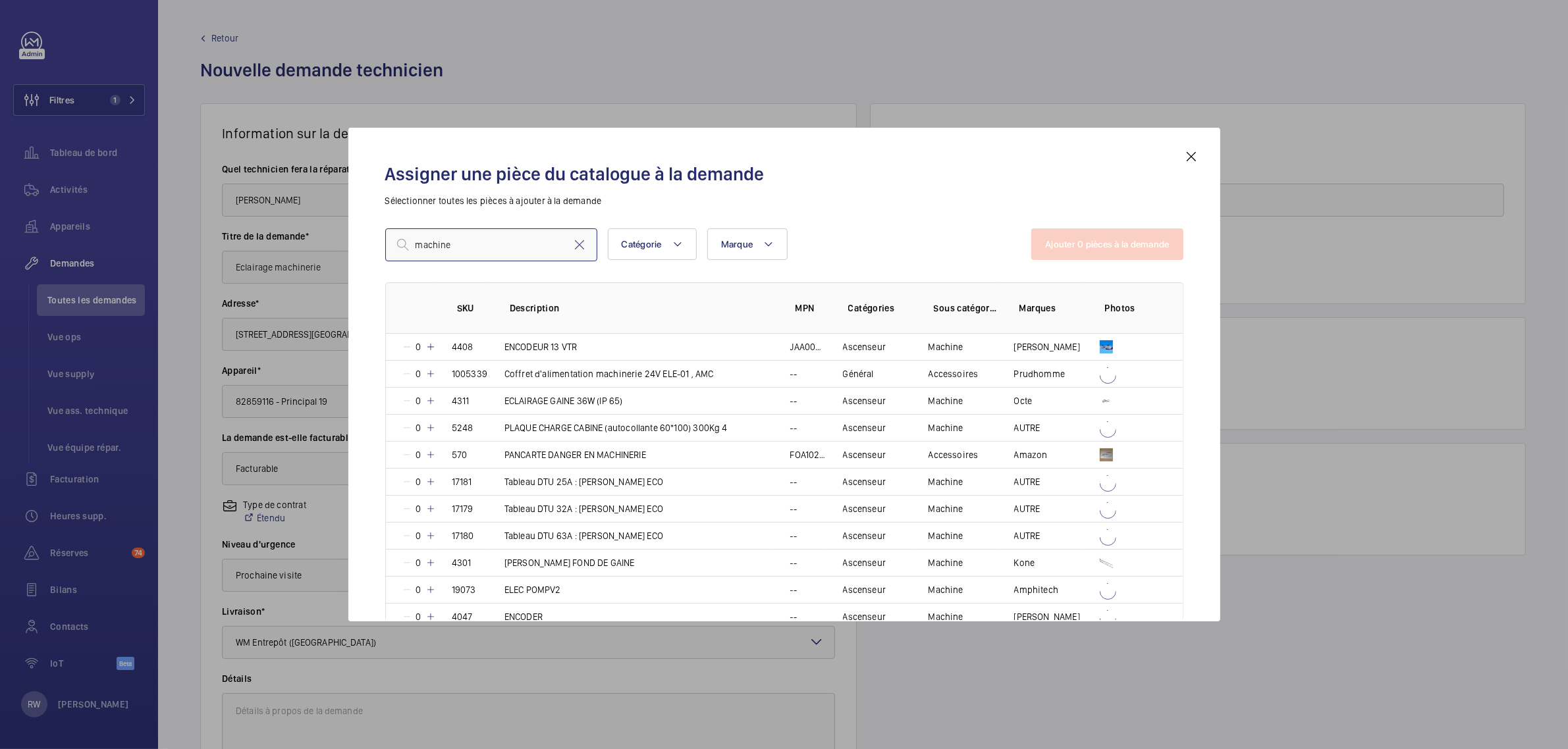
click at [415, 241] on input "machine" at bounding box center [491, 245] width 212 height 33
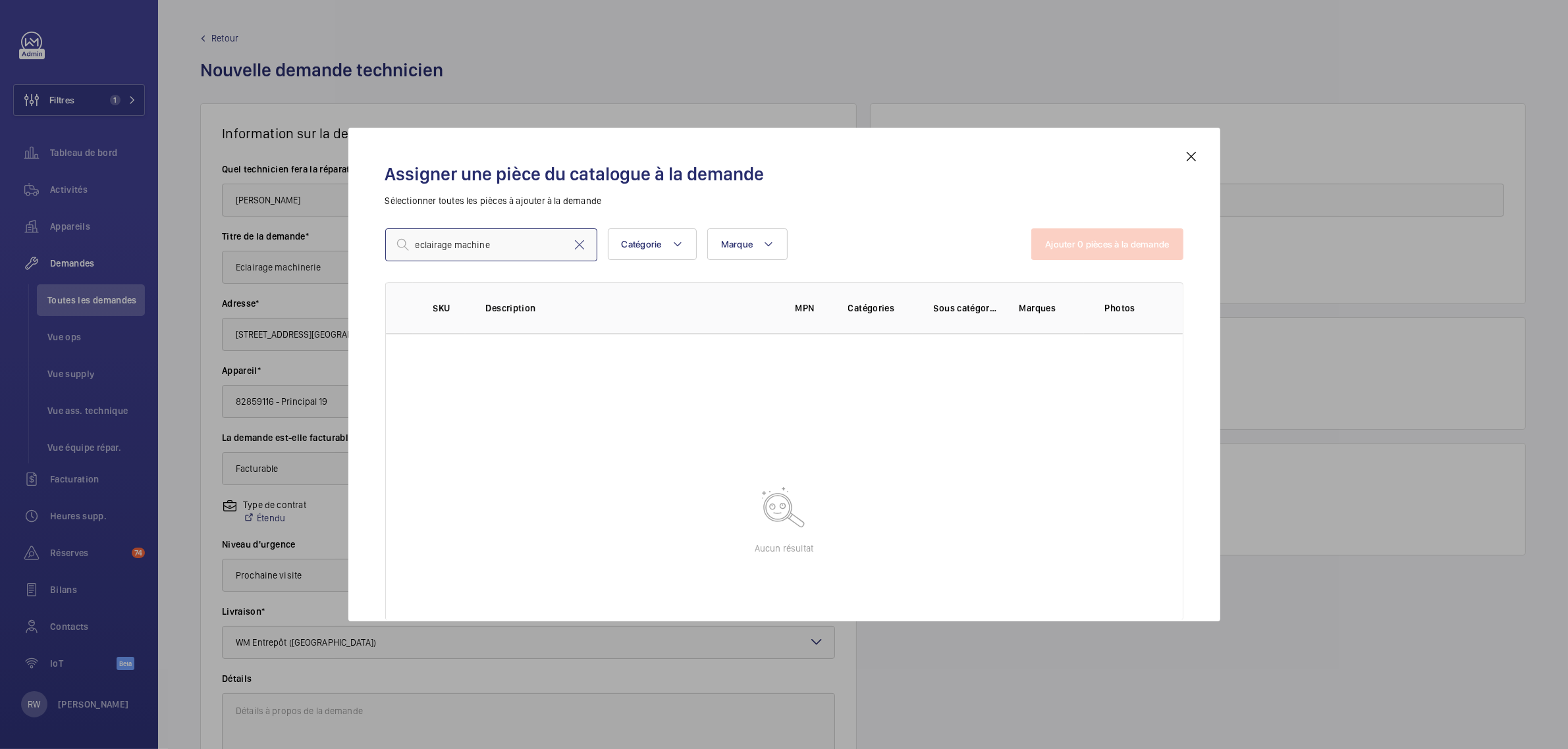
click at [504, 243] on input "eclairage machine" at bounding box center [491, 245] width 212 height 33
drag, startPoint x: 509, startPoint y: 243, endPoint x: 458, endPoint y: 235, distance: 51.6
click at [458, 235] on input "eclairage machin" at bounding box center [491, 245] width 212 height 33
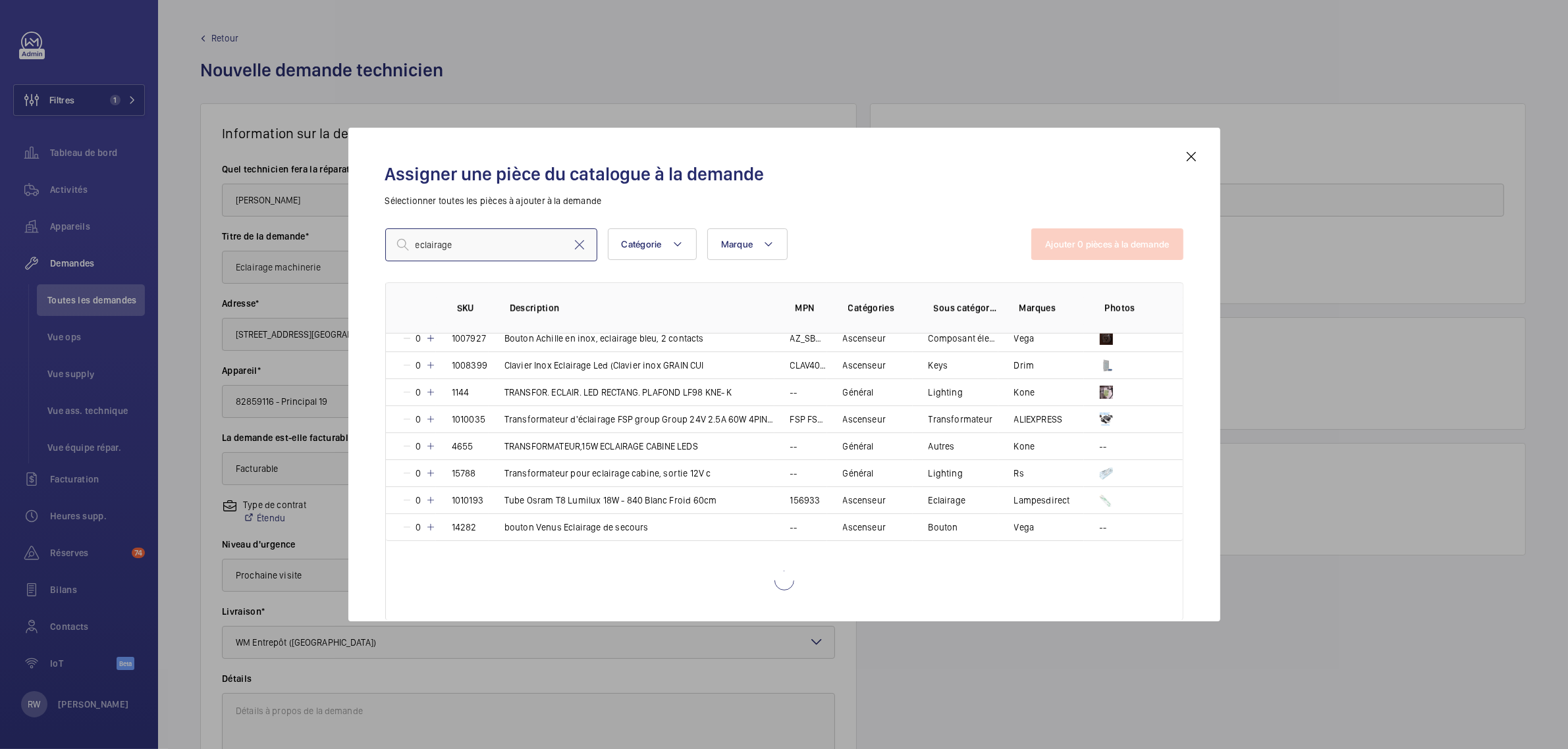
scroll to position [1832, 0]
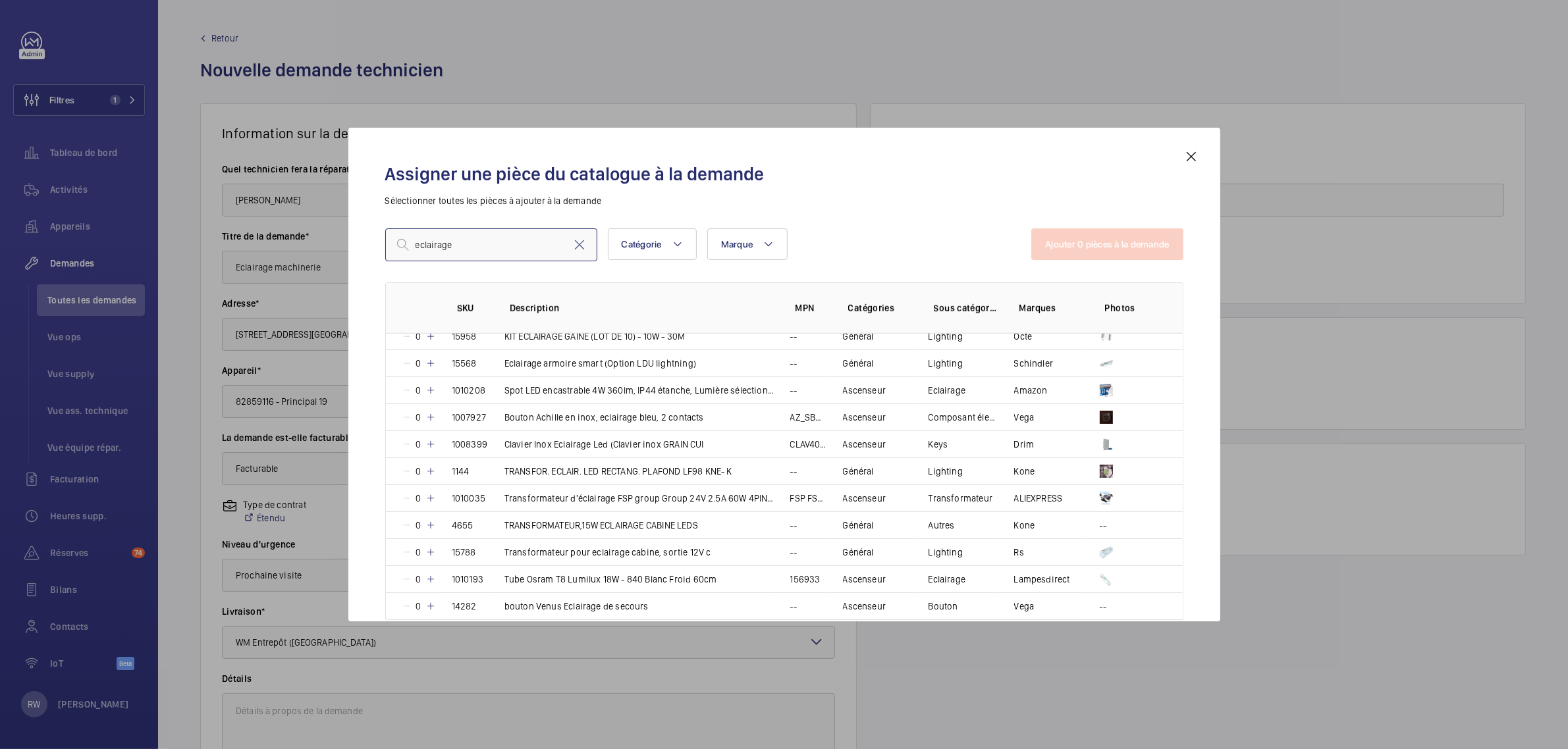
drag, startPoint x: 464, startPoint y: 248, endPoint x: 376, endPoint y: 248, distance: 88.0
click at [376, 248] on div "Assigner une pièce du catalogue à la demande Sélectionner toutes les pièces à a…" at bounding box center [784, 385] width 830 height 472
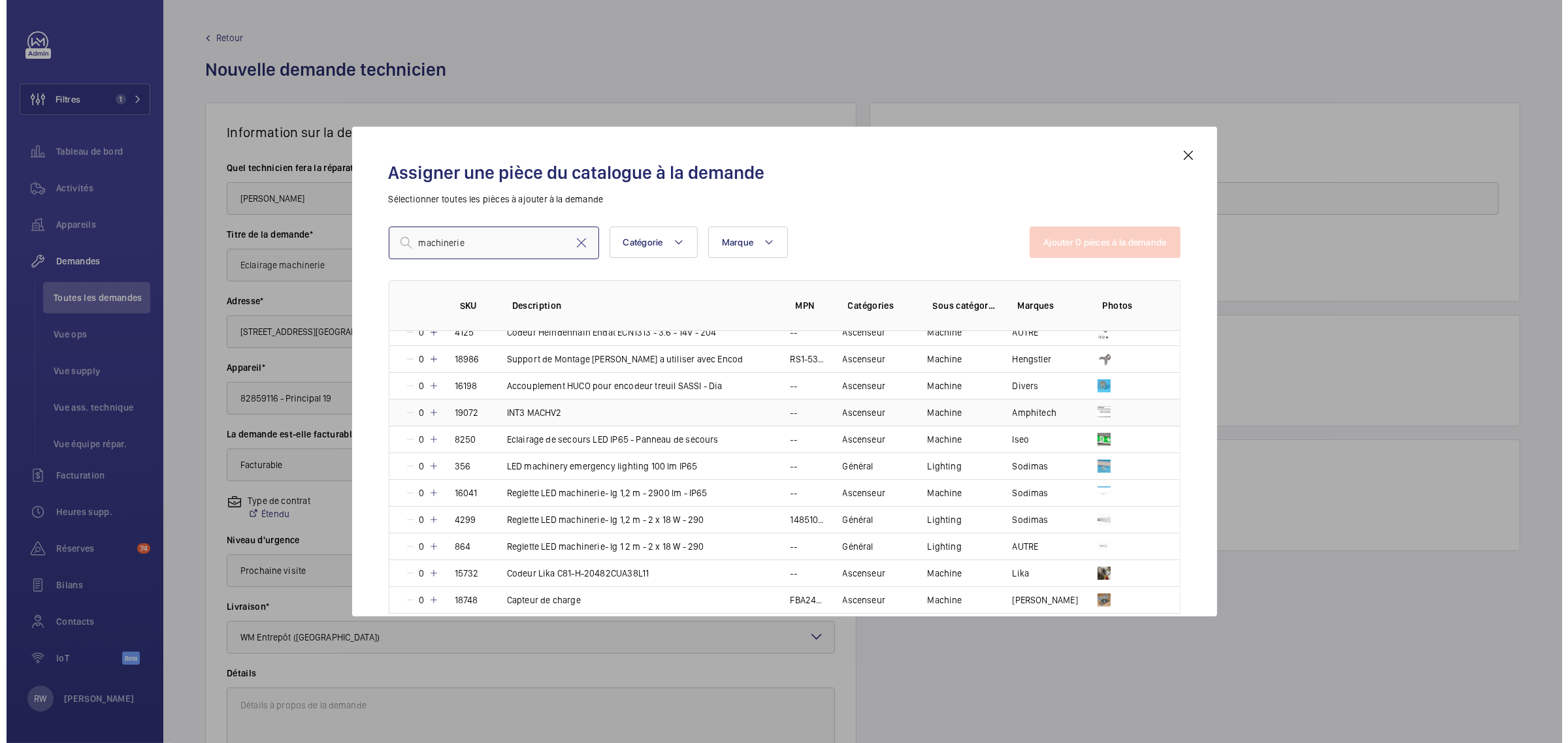
scroll to position [653, 0]
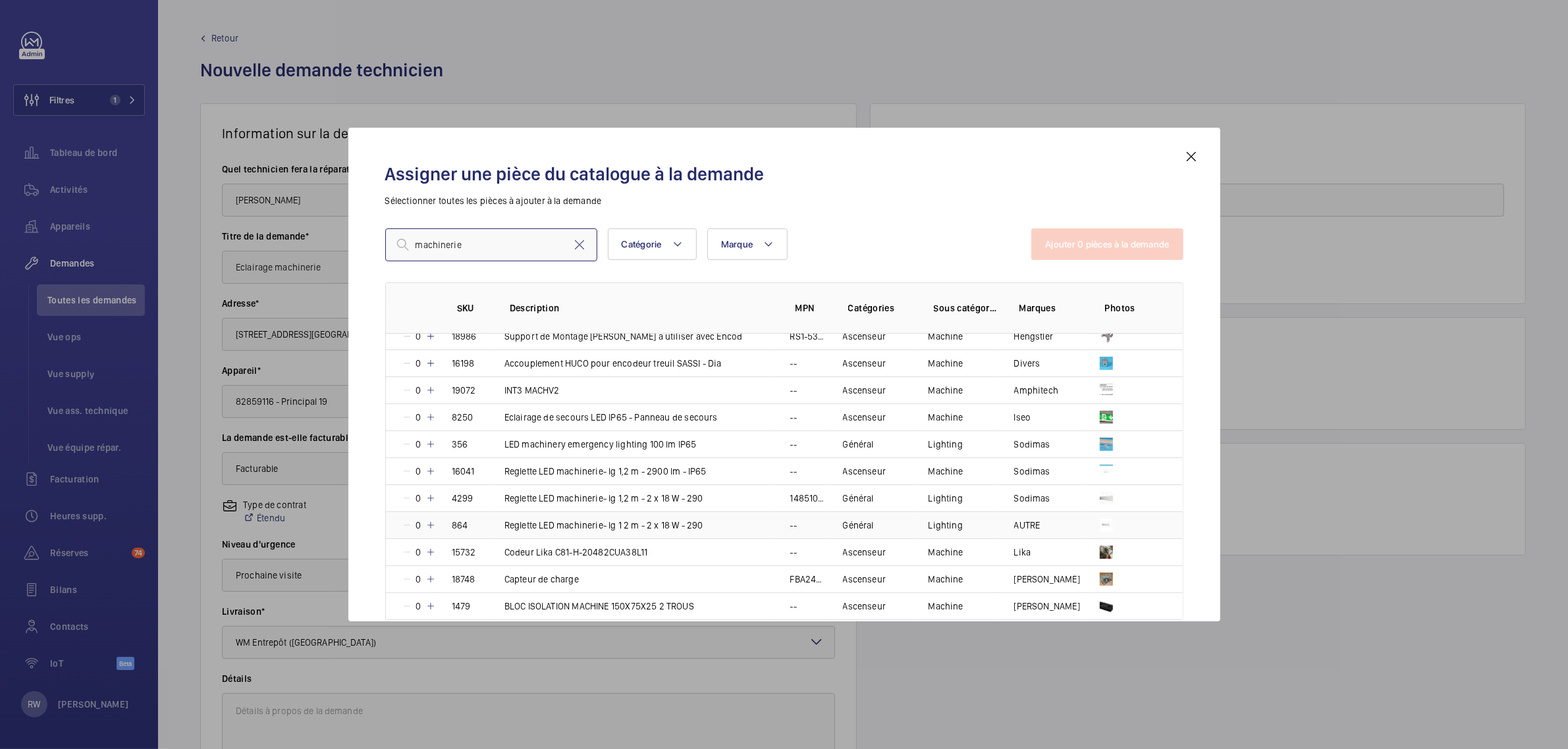
type input "machinerie"
click at [433, 530] on mat-icon at bounding box center [431, 525] width 11 height 10
click at [433, 530] on mat-icon at bounding box center [429, 525] width 11 height 10
click at [1105, 238] on button "Ajouter 1 pièces à la demande" at bounding box center [1107, 244] width 150 height 32
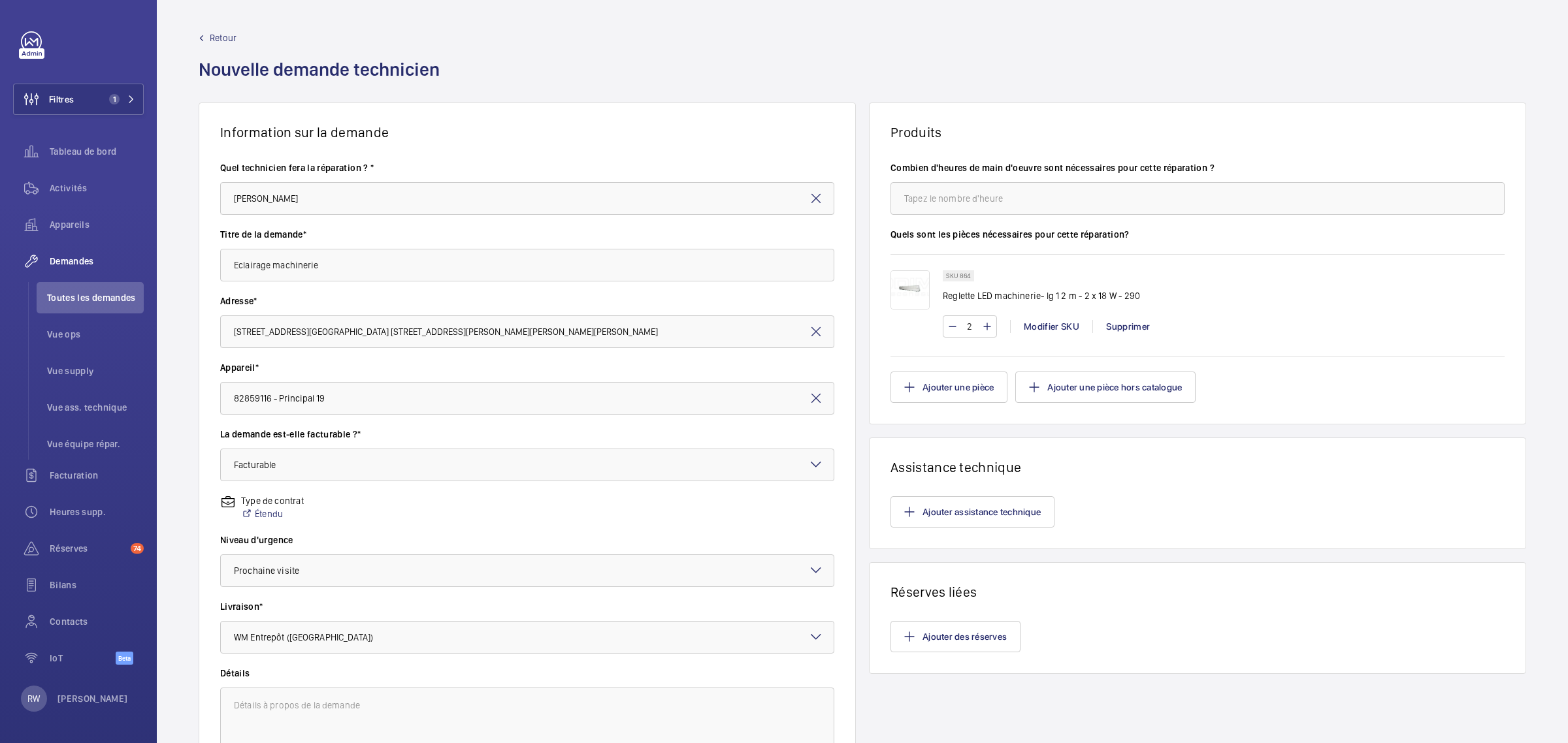
scroll to position [148, 0]
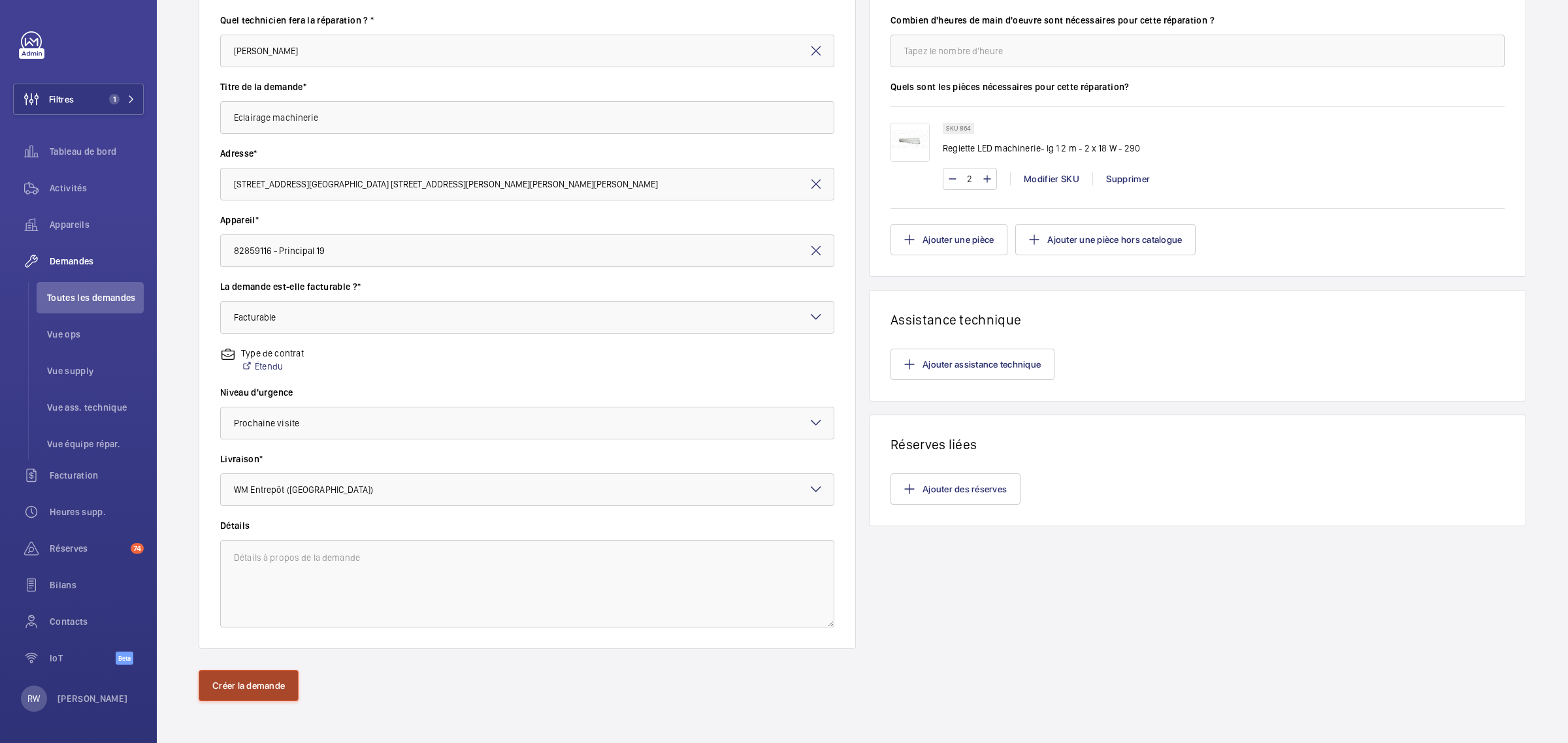
click at [245, 689] on button "Créer la demande" at bounding box center [248, 686] width 100 height 31
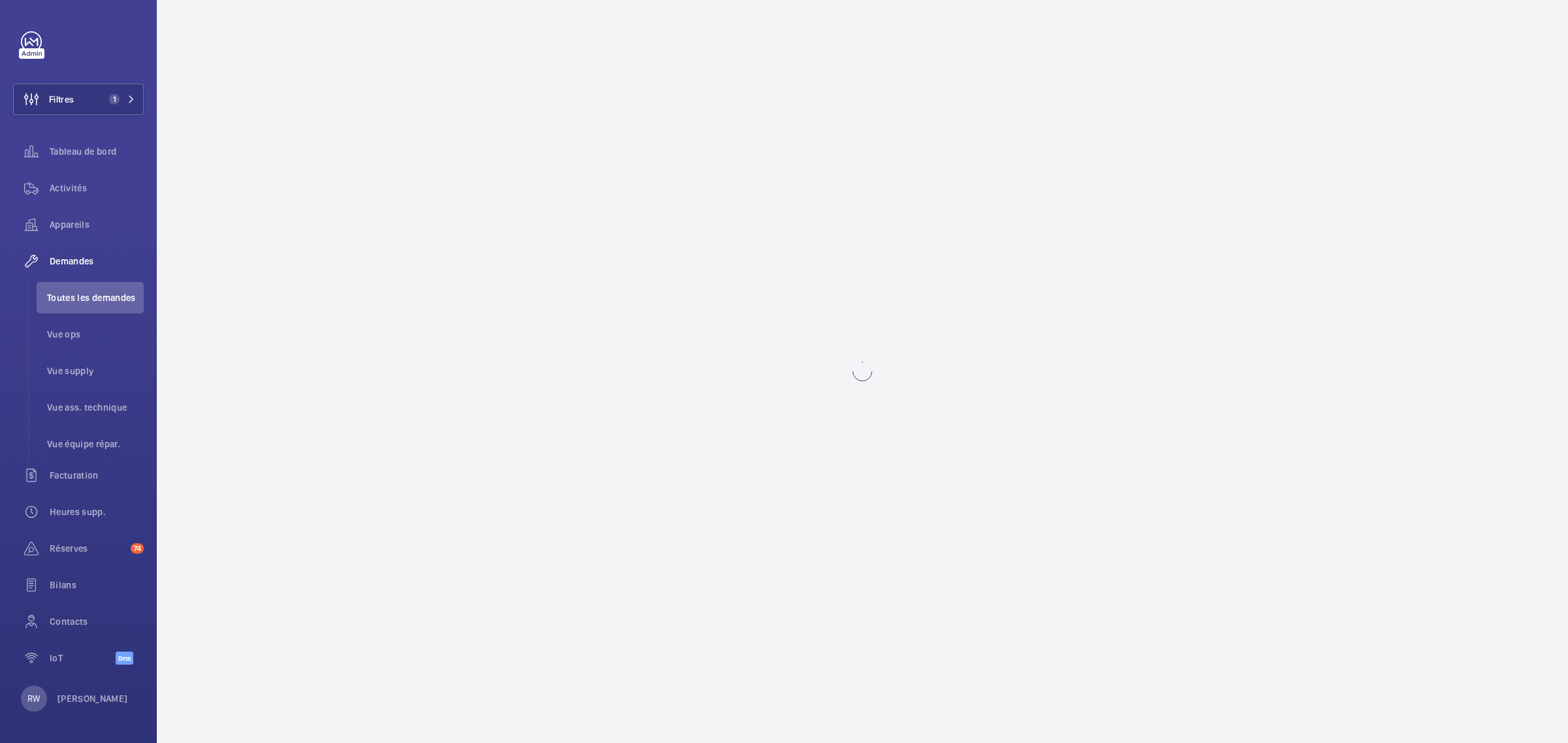
scroll to position [0, 0]
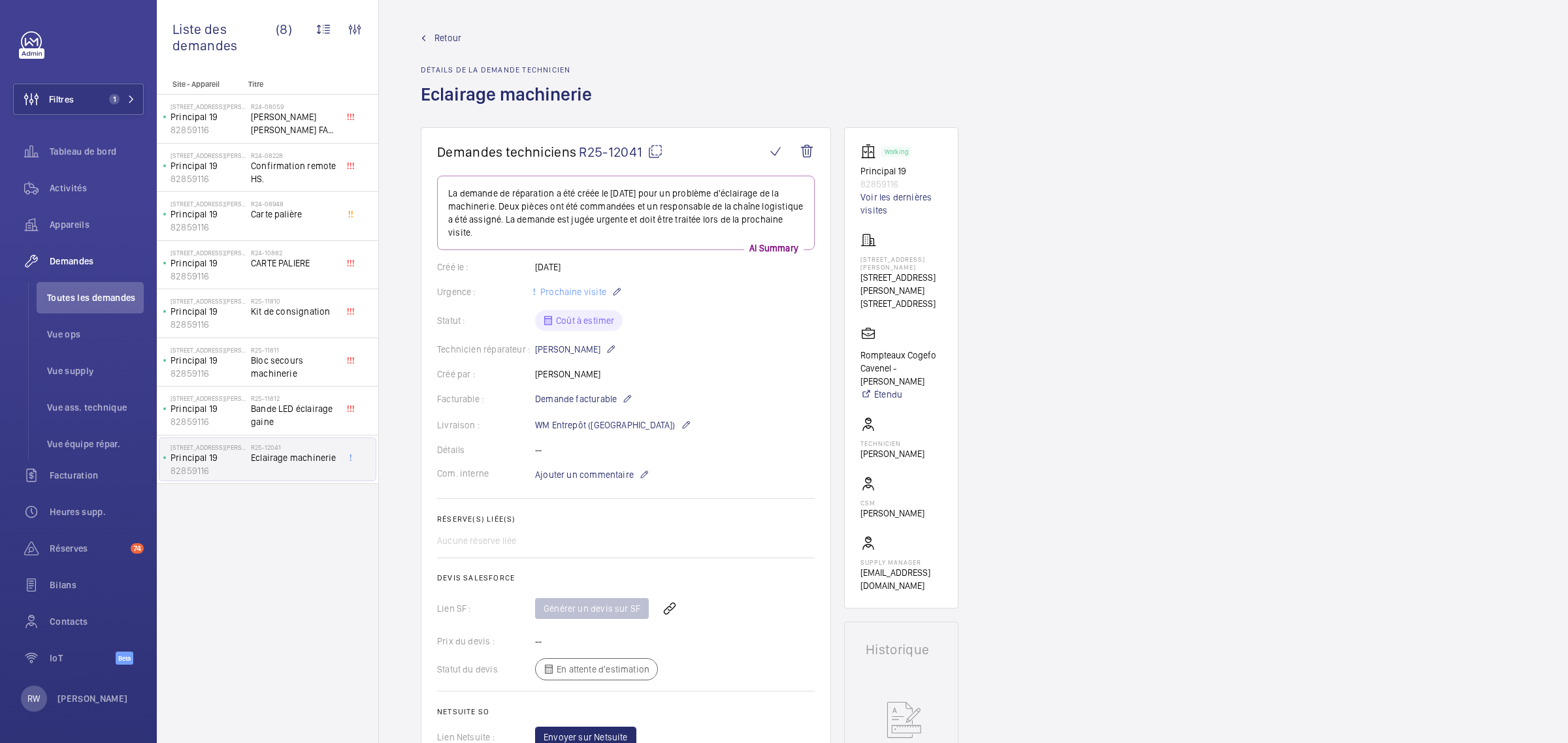
click at [450, 36] on span "Retour" at bounding box center [447, 37] width 27 height 13
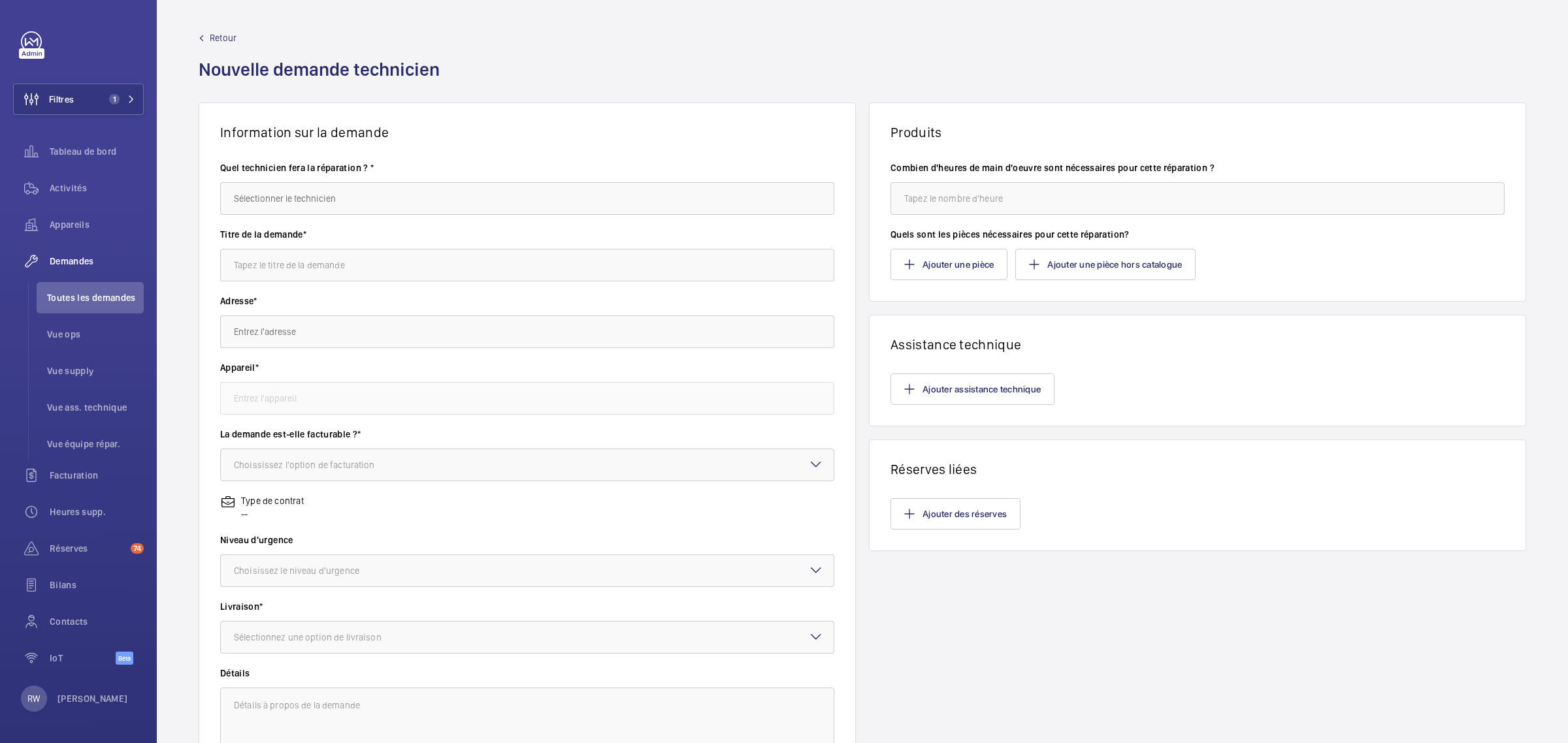
click at [231, 49] on div "Retour Nouvelle demande technicien" at bounding box center [323, 67] width 249 height 71
click at [226, 35] on span "Retour" at bounding box center [222, 37] width 27 height 13
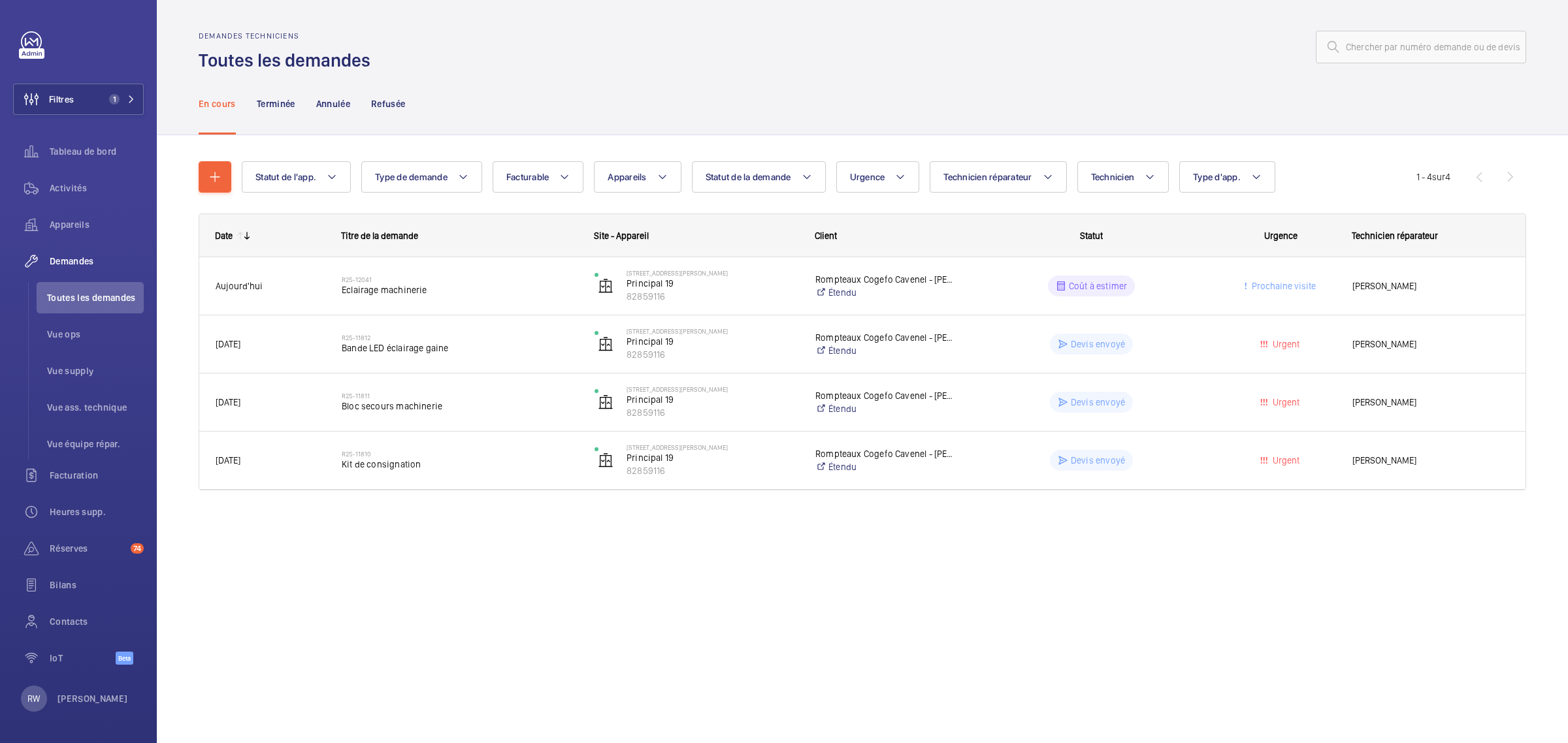
click at [899, 592] on div "Demandes techniciens Toutes les demandes En cours Terminée Annulée Refusée Stat…" at bounding box center [862, 372] width 1411 height 743
